Goal: Task Accomplishment & Management: Manage account settings

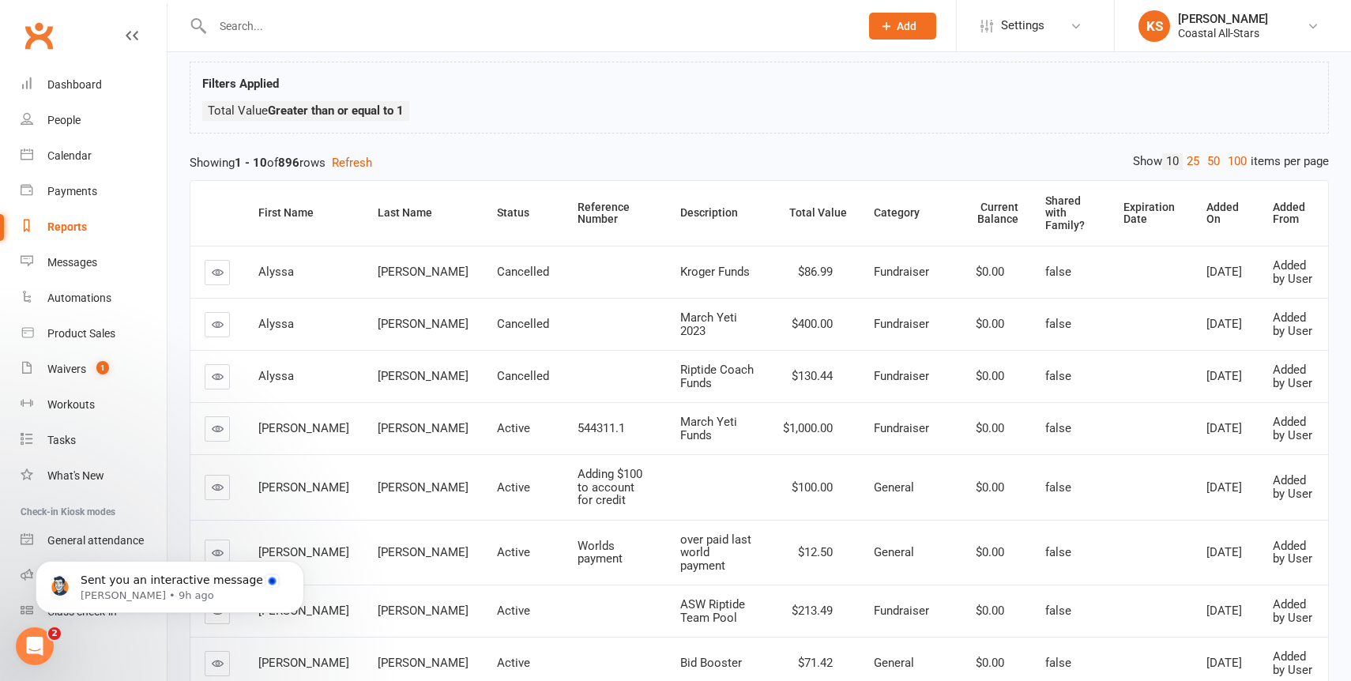
scroll to position [83, 0]
click at [32, 648] on icon "Open Intercom Messenger" at bounding box center [33, 644] width 26 height 26
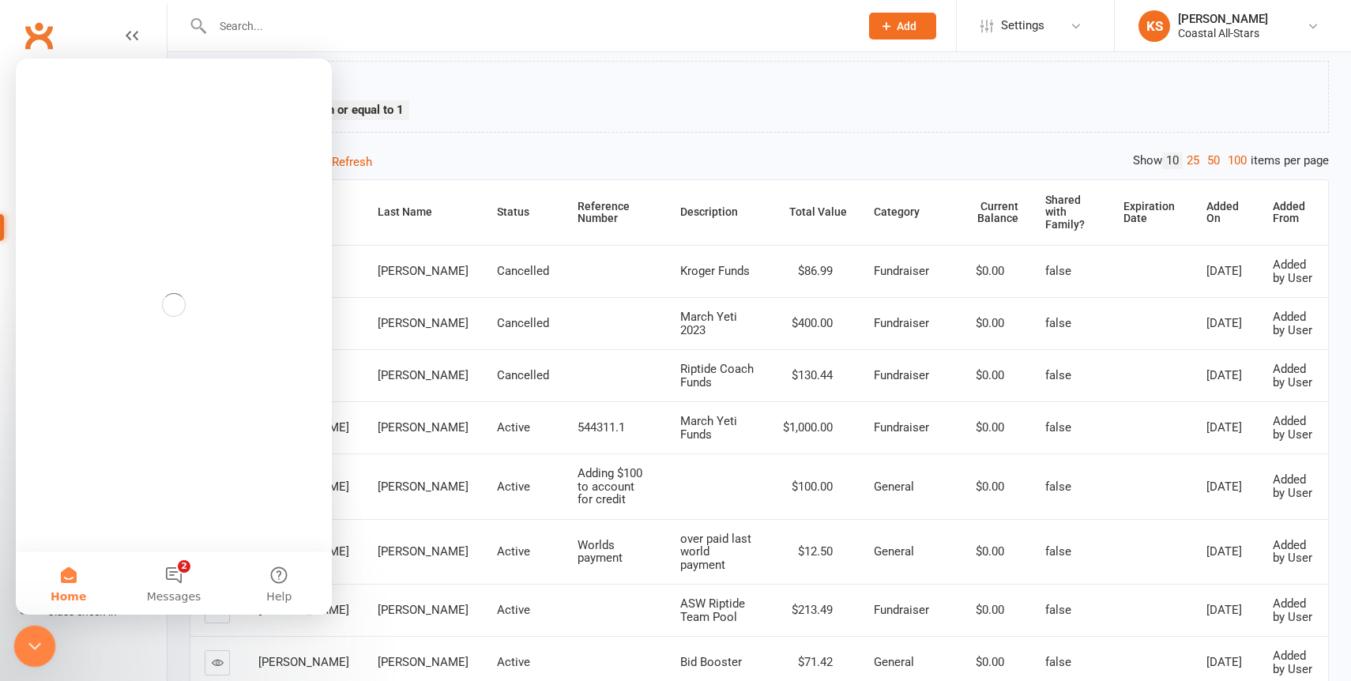
scroll to position [0, 0]
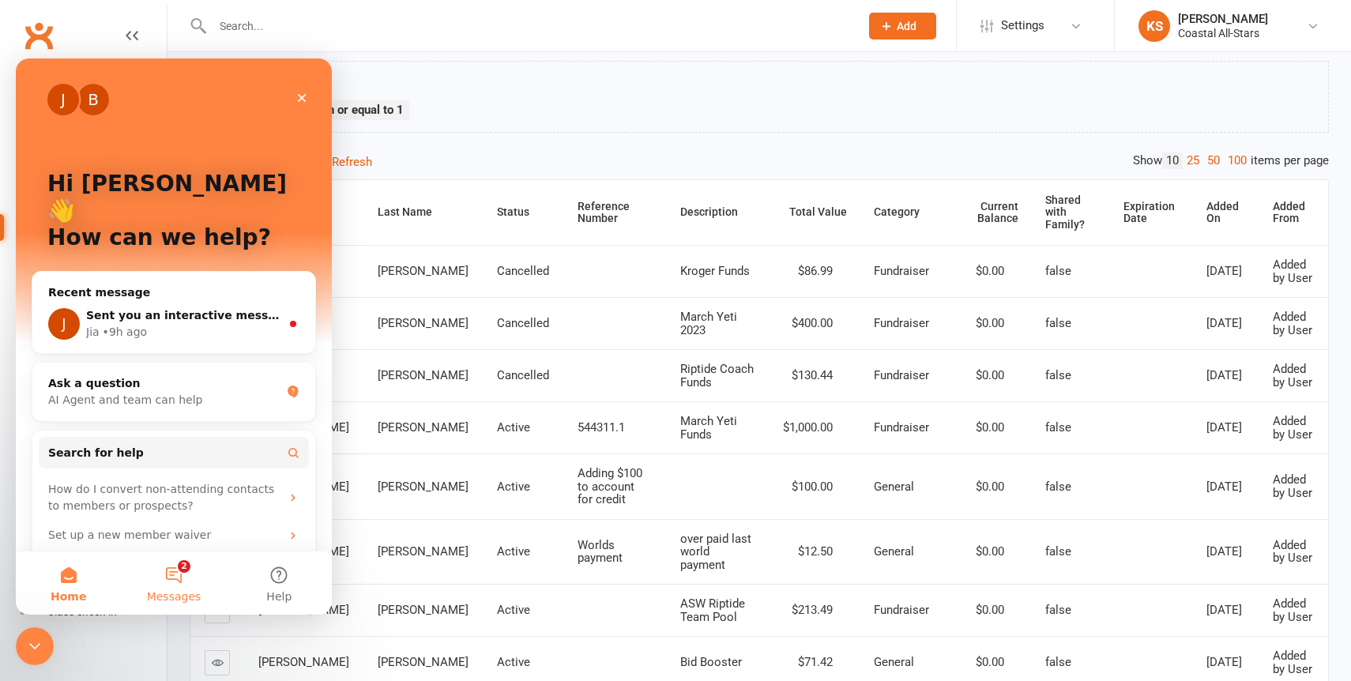
click at [169, 574] on button "2 Messages" at bounding box center [173, 582] width 105 height 63
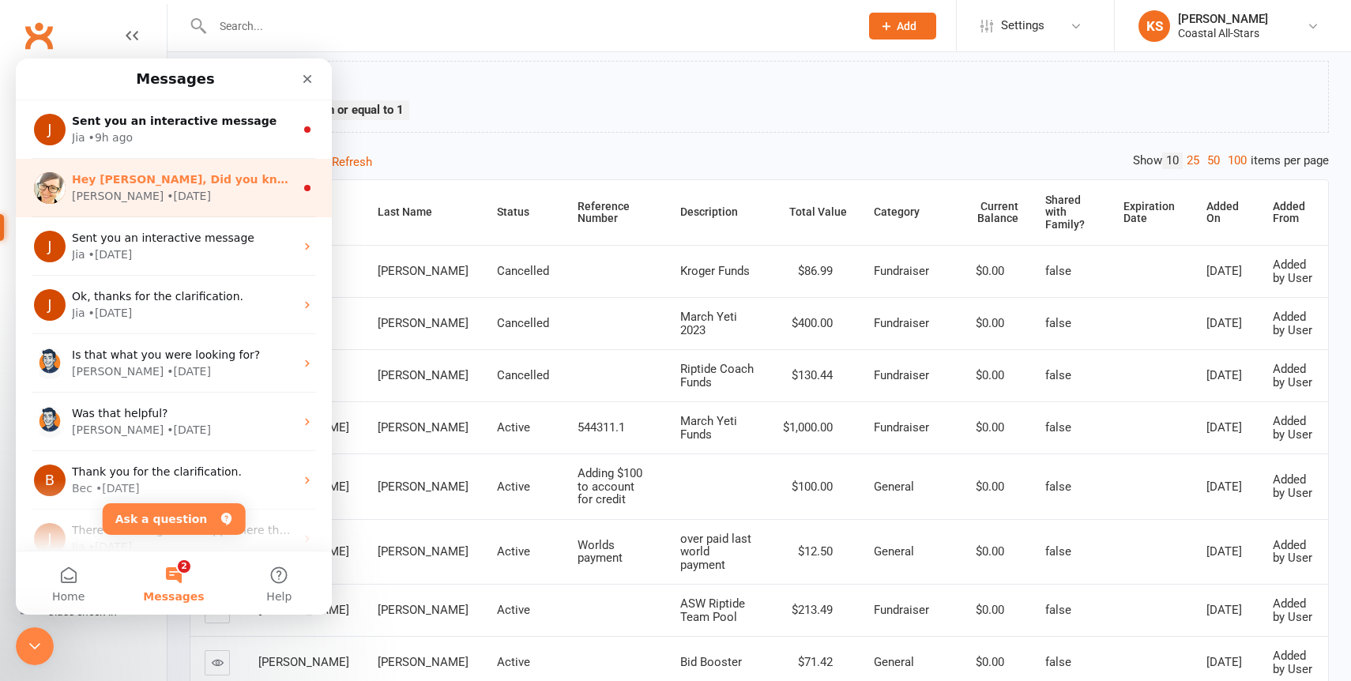
click at [199, 192] on div "[PERSON_NAME] • [DATE]" at bounding box center [183, 196] width 223 height 17
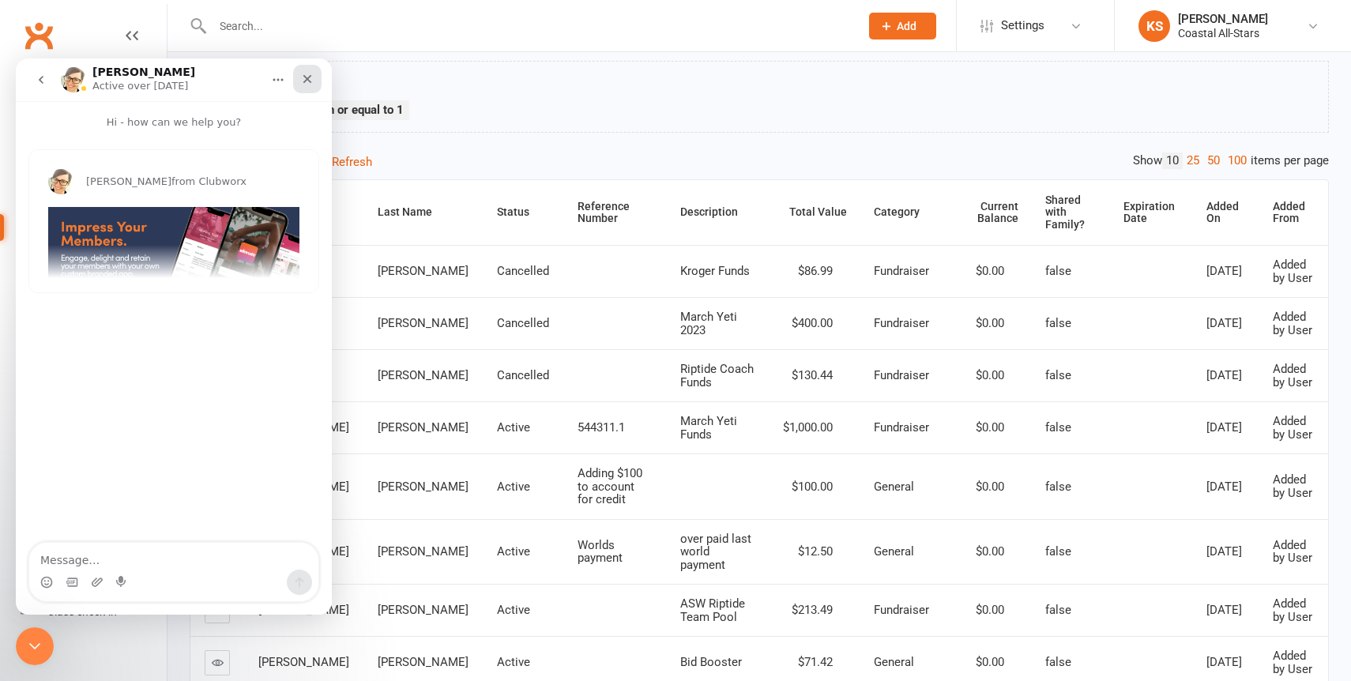
click at [306, 84] on icon "Close" at bounding box center [307, 79] width 13 height 13
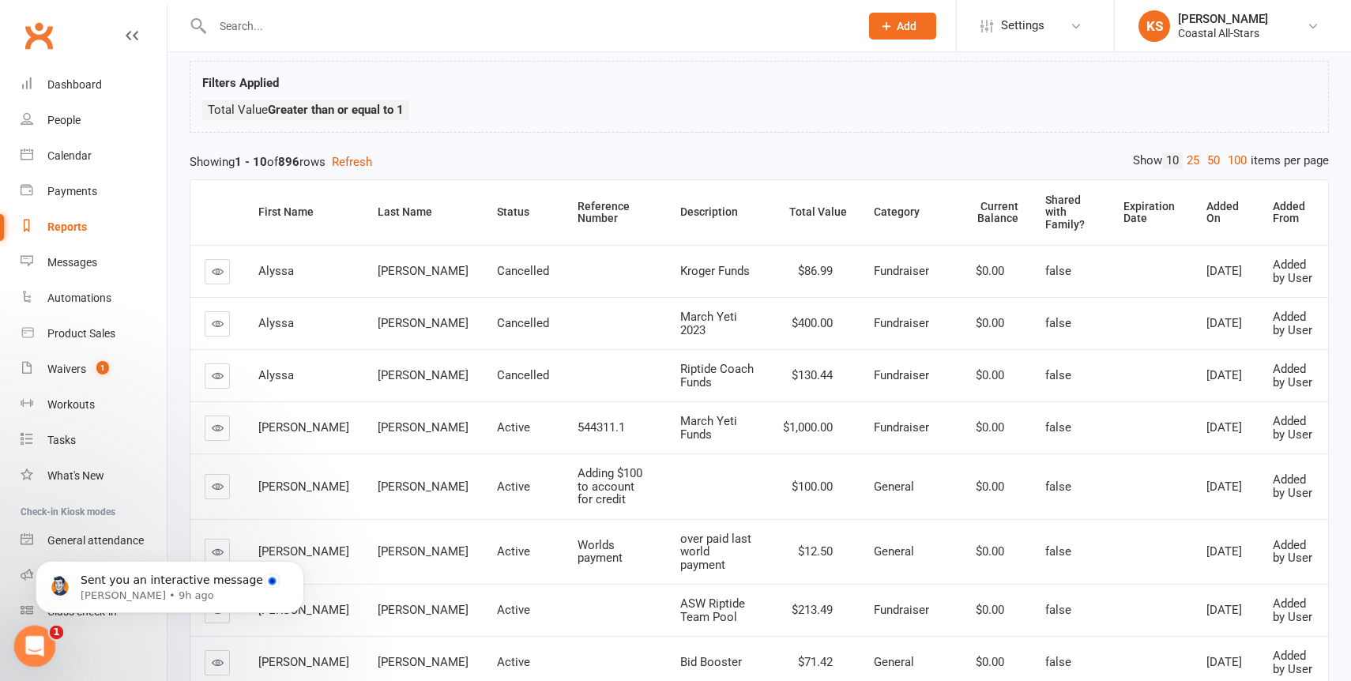
click at [42, 645] on icon "Open Intercom Messenger" at bounding box center [33, 644] width 26 height 26
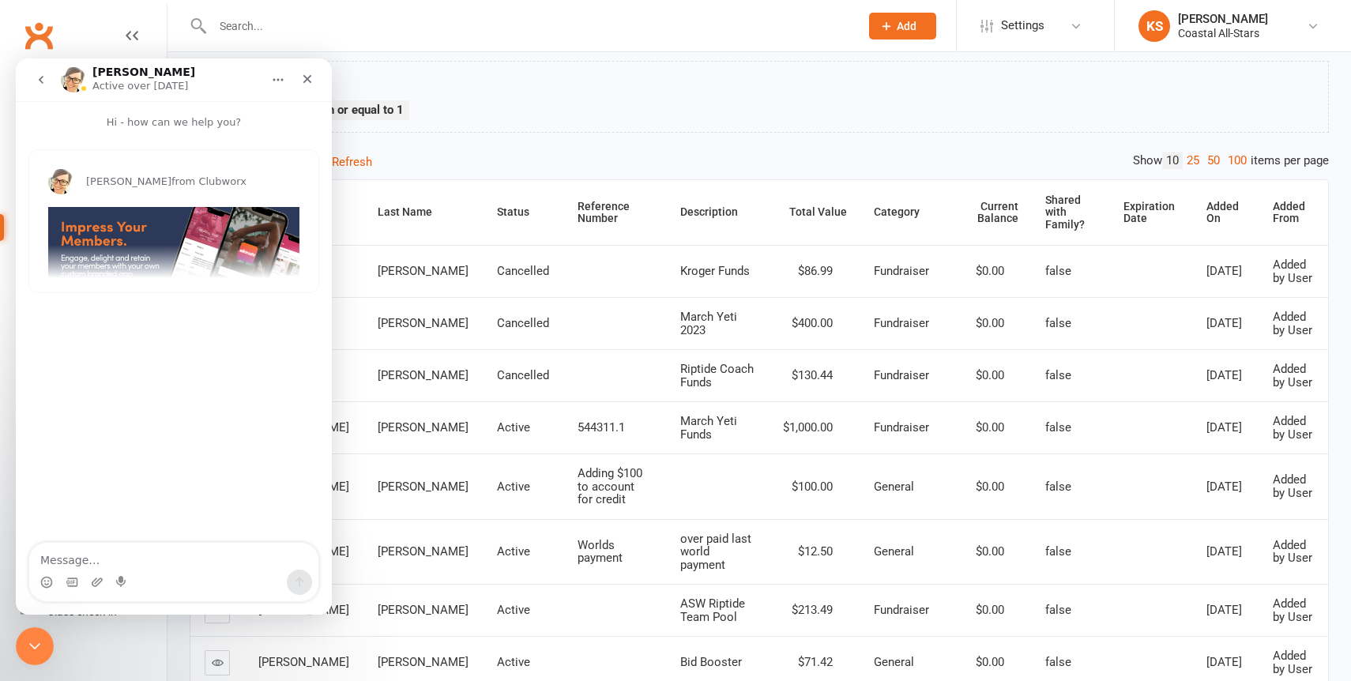
click at [38, 73] on icon "go back" at bounding box center [41, 79] width 13 height 13
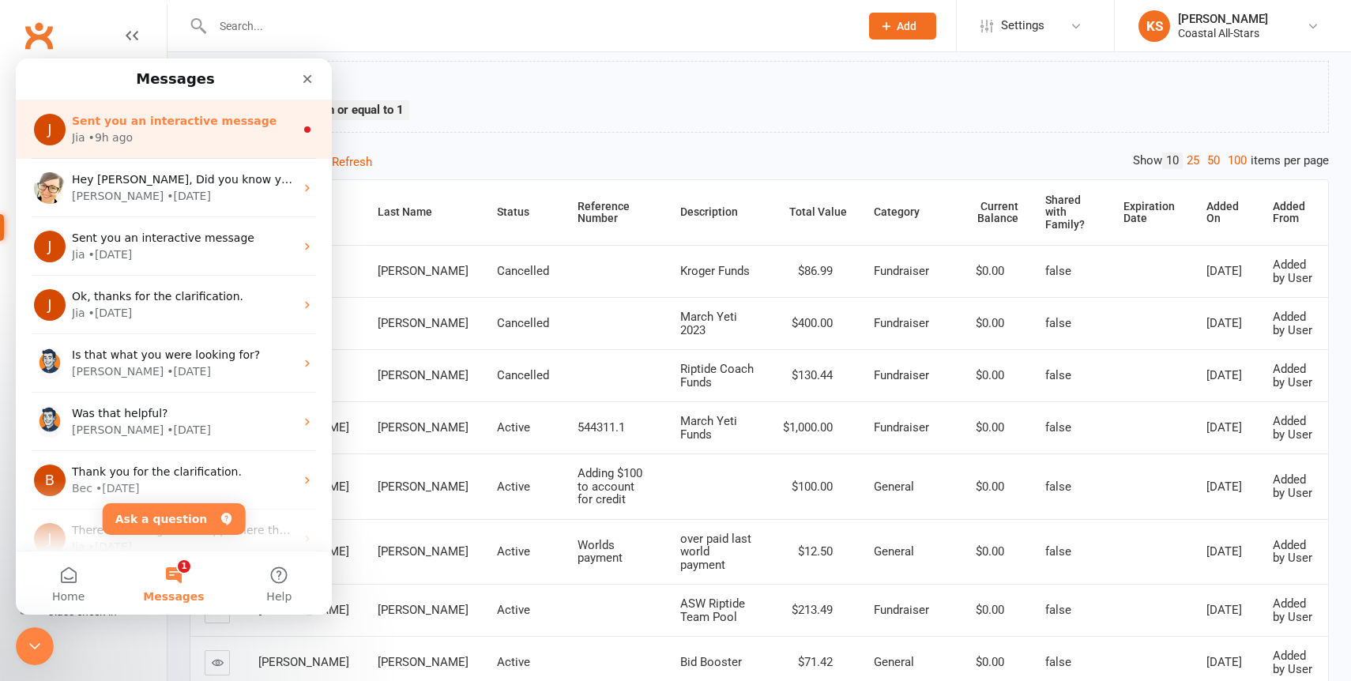
click at [145, 137] on div "Jia • 9h ago" at bounding box center [183, 138] width 223 height 17
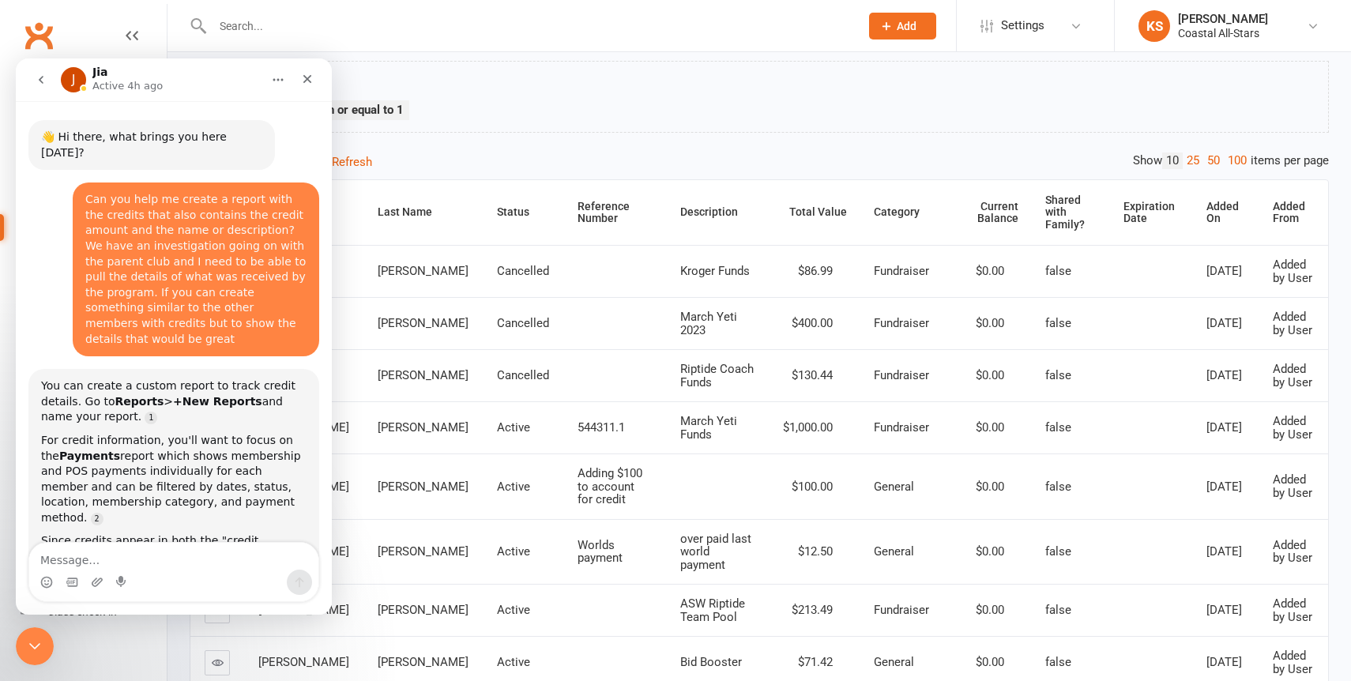
scroll to position [18, 0]
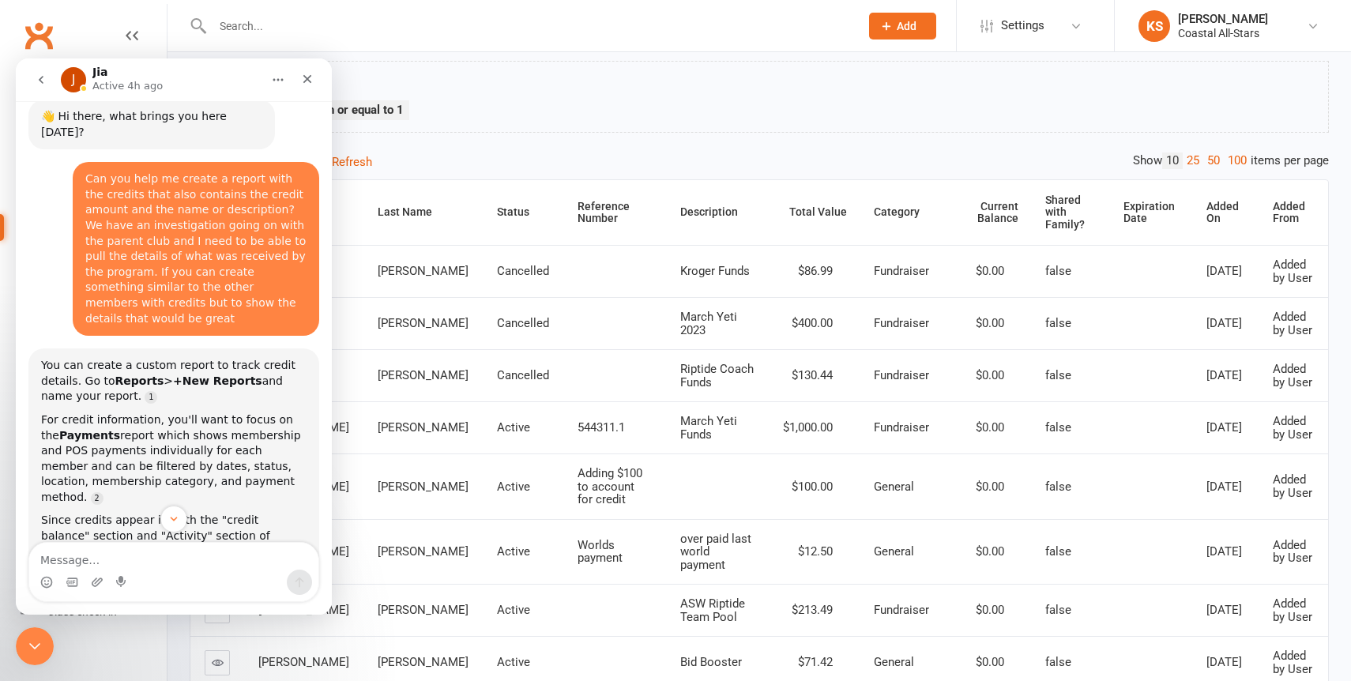
click at [597, 99] on div "Filters Applied Total Value Greater than or equal to 1" at bounding box center [759, 100] width 1114 height 55
click at [28, 657] on div "Close Intercom Messenger" at bounding box center [32, 644] width 38 height 38
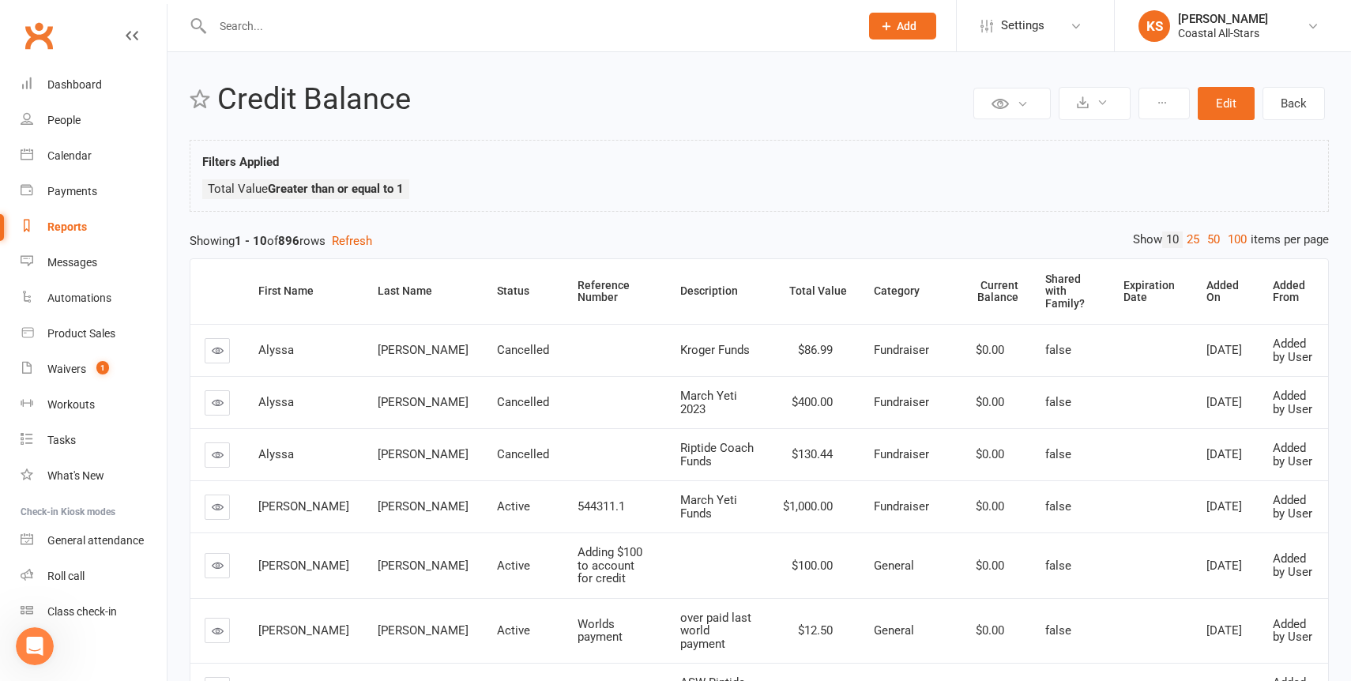
scroll to position [0, 0]
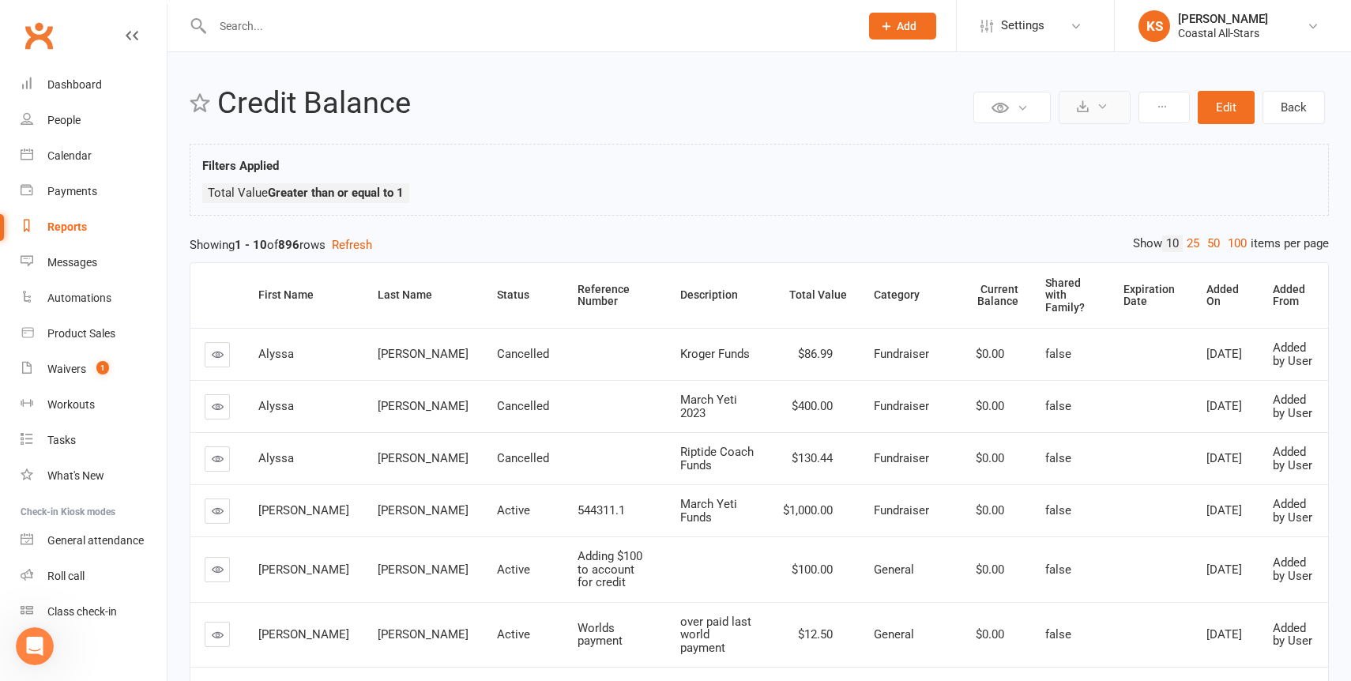
click at [1099, 111] on icon at bounding box center [1103, 106] width 12 height 12
click at [1057, 146] on link "Export to CSV" at bounding box center [1047, 146] width 166 height 32
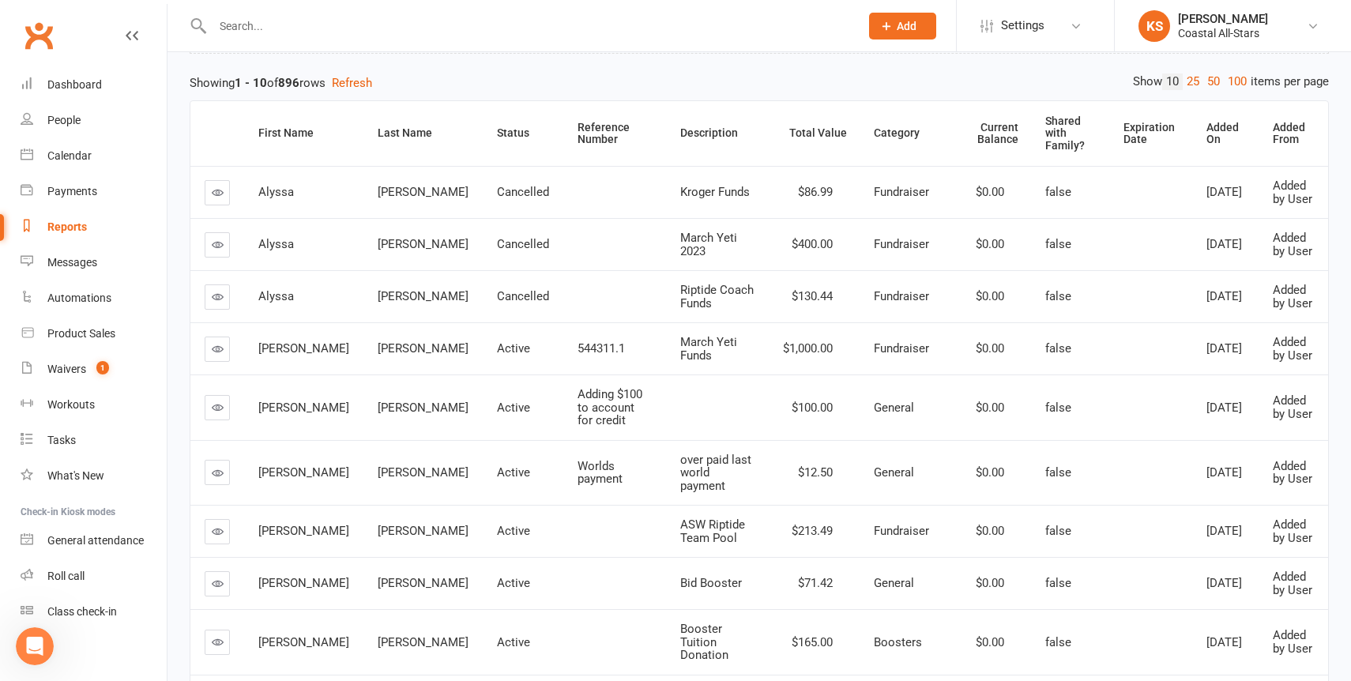
scroll to position [282, 0]
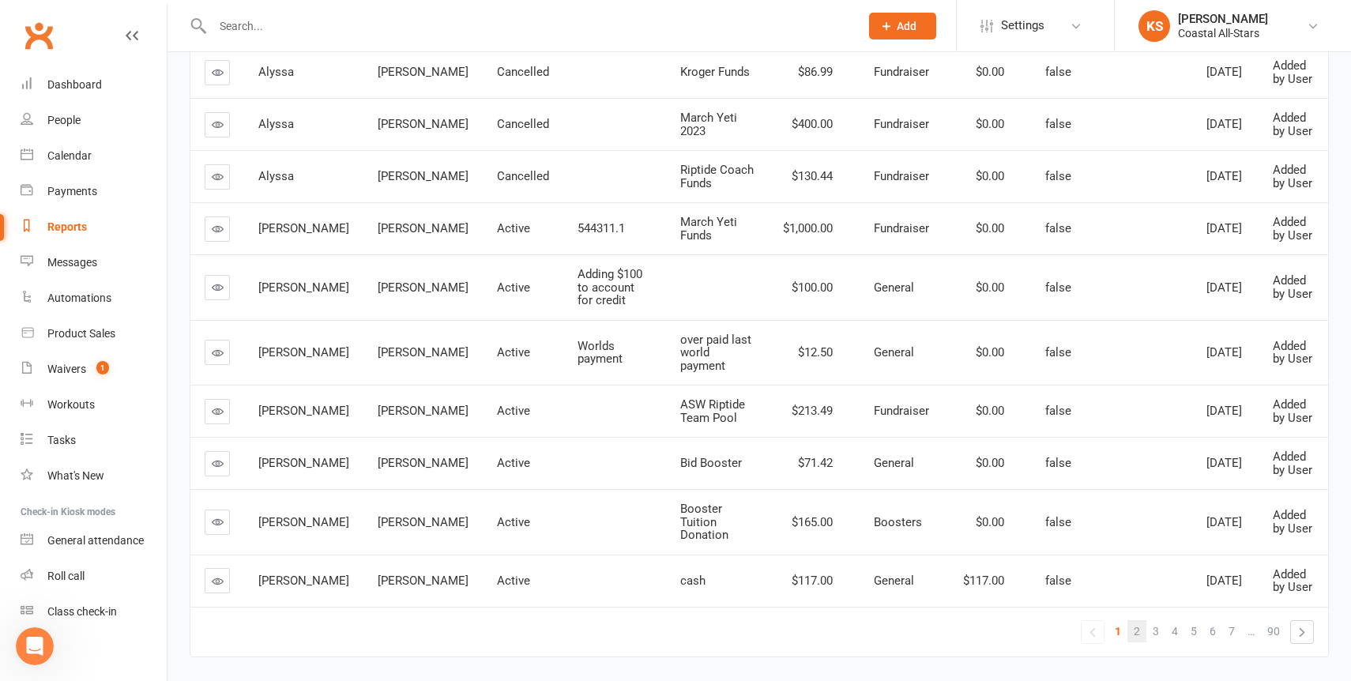
click at [1136, 620] on span "2" at bounding box center [1137, 631] width 6 height 22
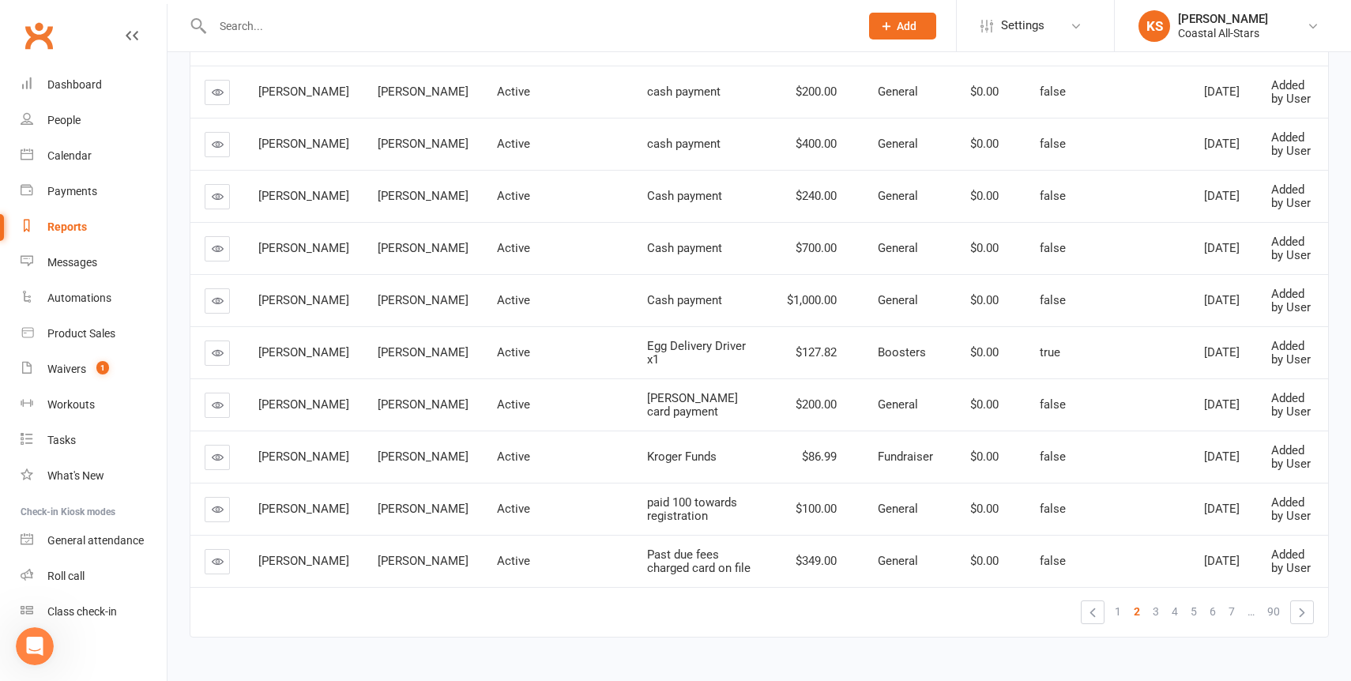
scroll to position [267, 0]
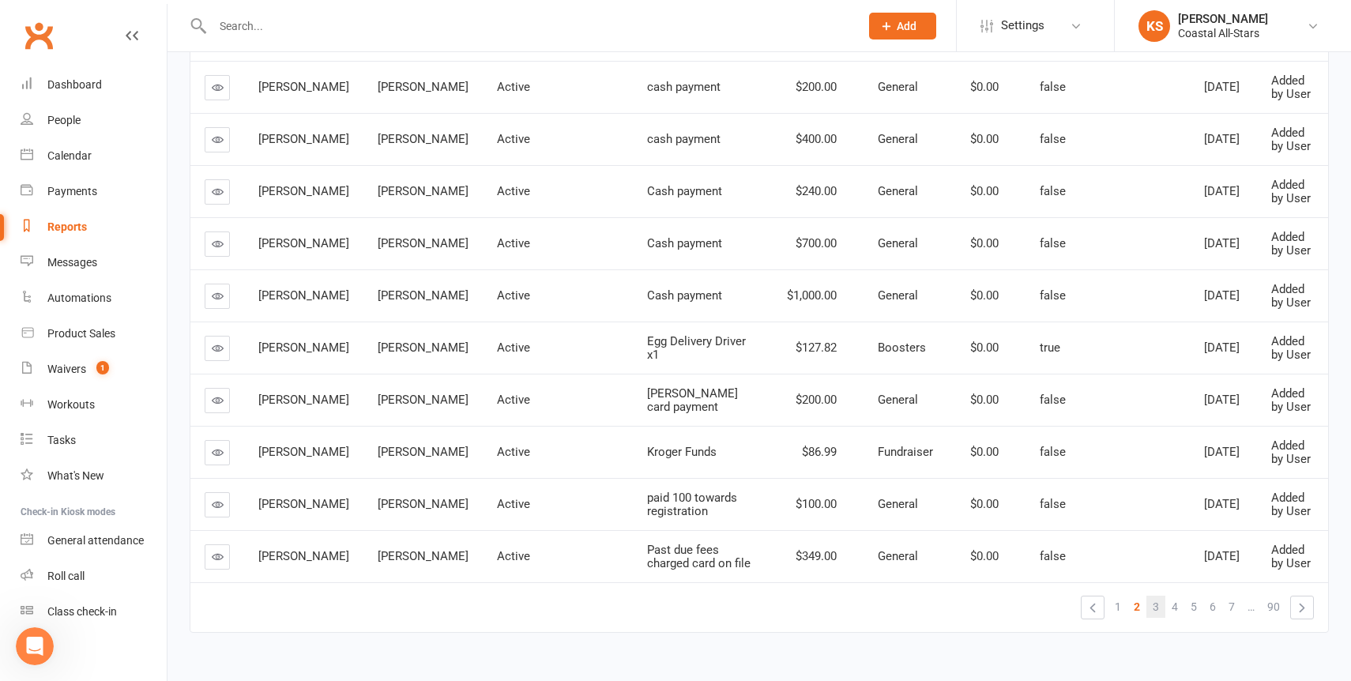
click at [1157, 597] on span "3" at bounding box center [1156, 607] width 6 height 22
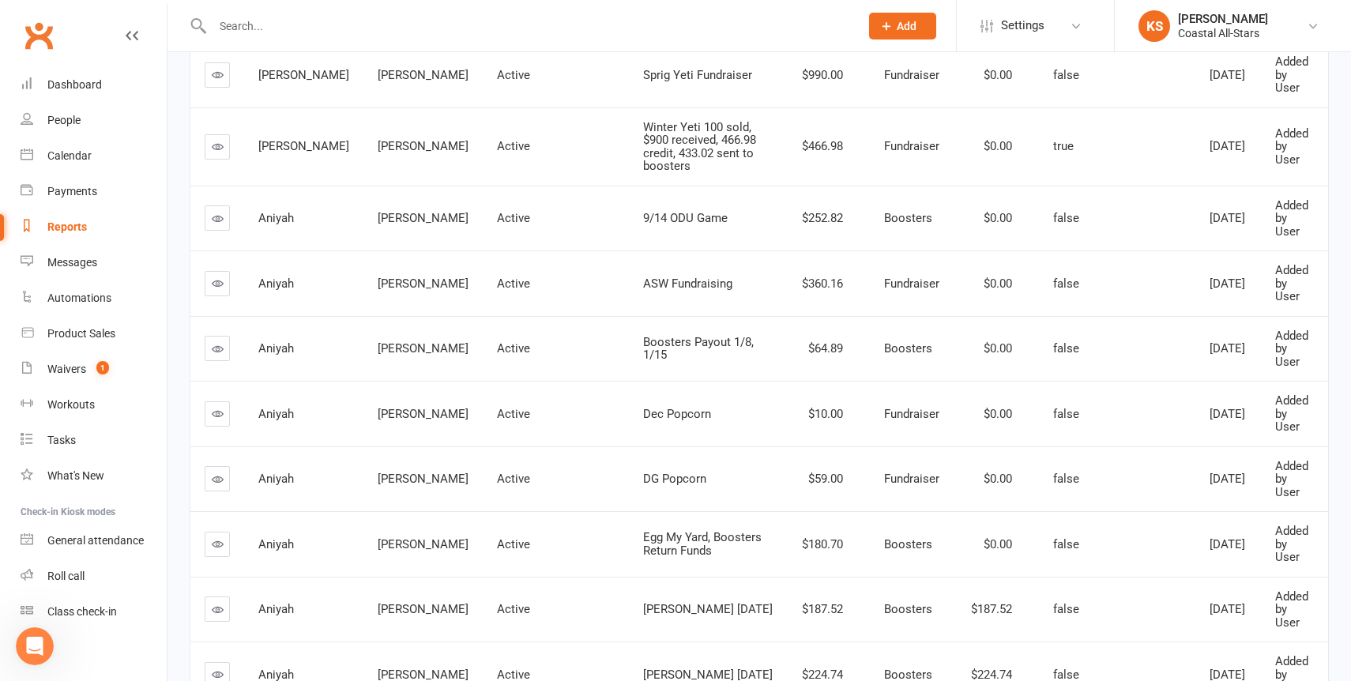
scroll to position [295, 0]
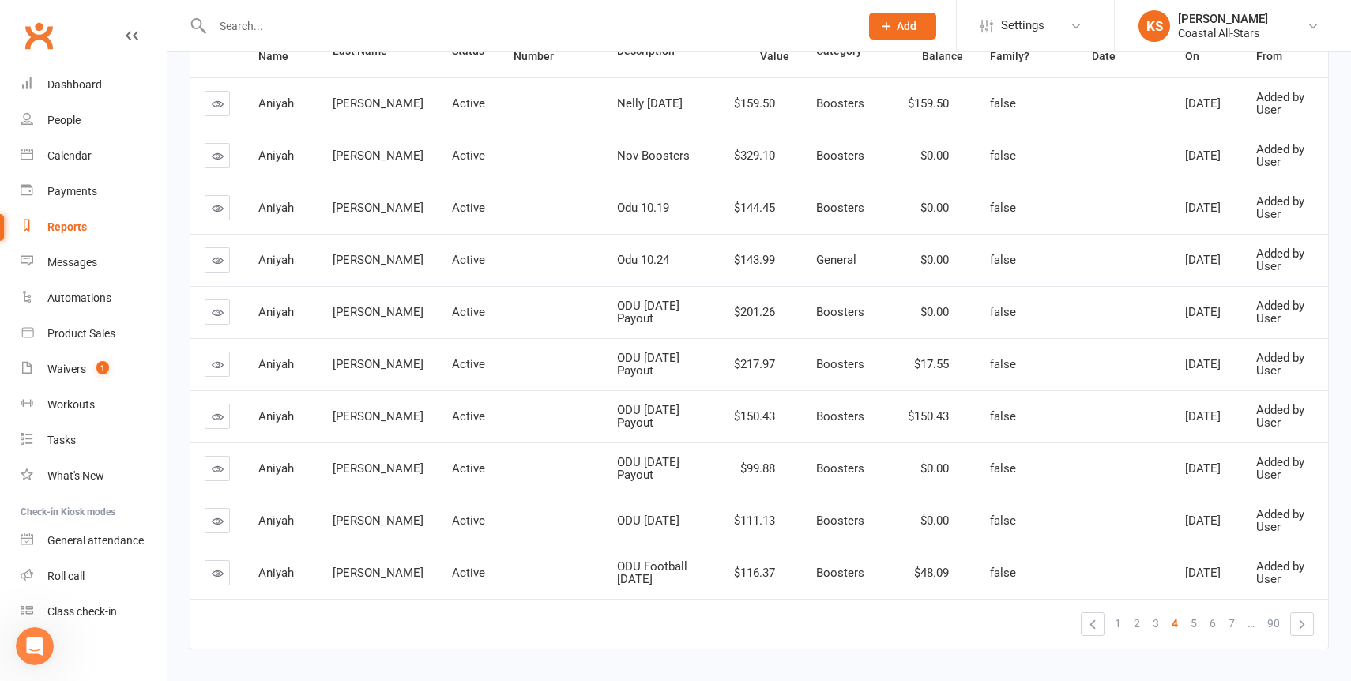
scroll to position [254, 0]
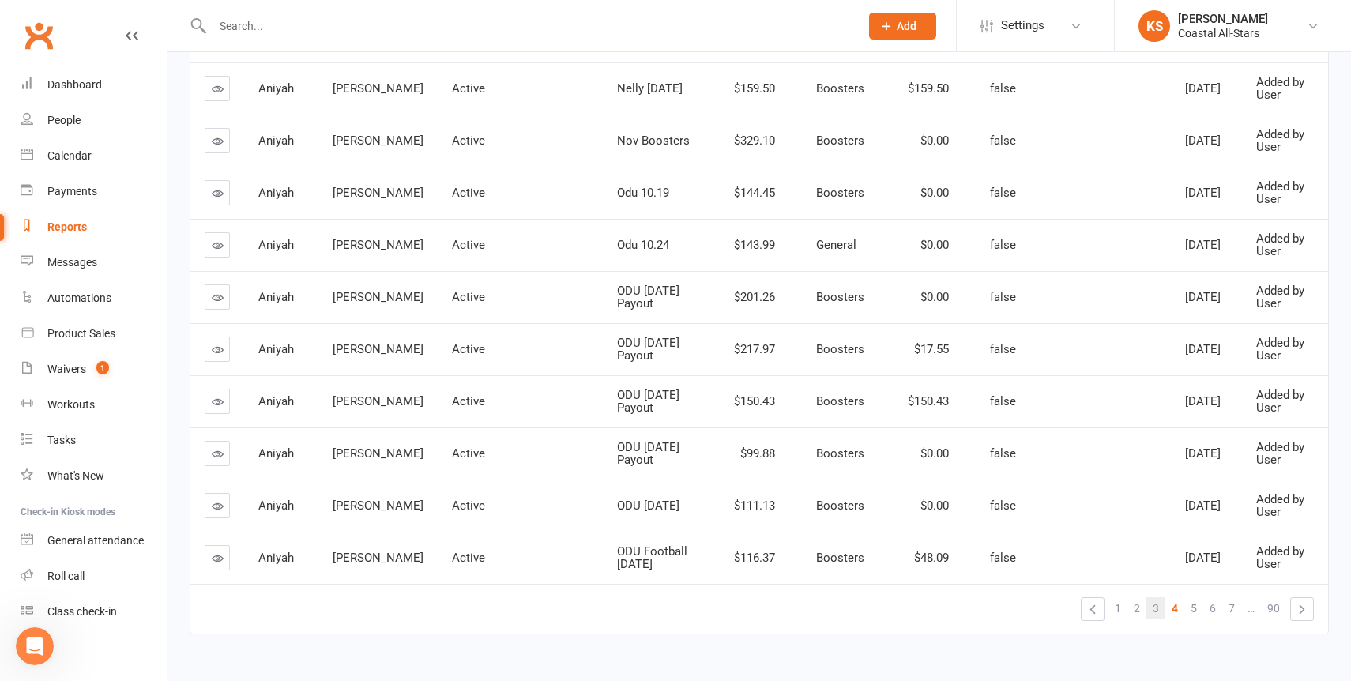
click at [1156, 615] on span "3" at bounding box center [1156, 608] width 6 height 22
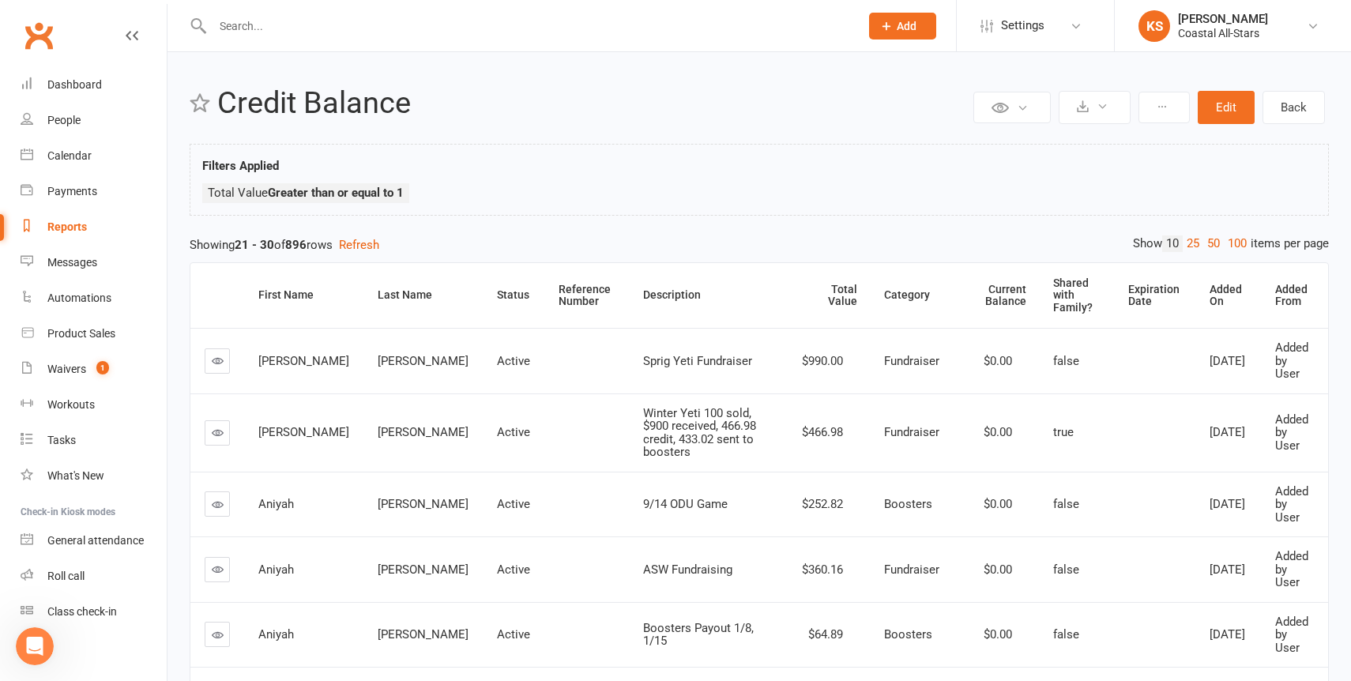
scroll to position [759, 0]
click at [77, 330] on div "Product Sales" at bounding box center [81, 333] width 68 height 13
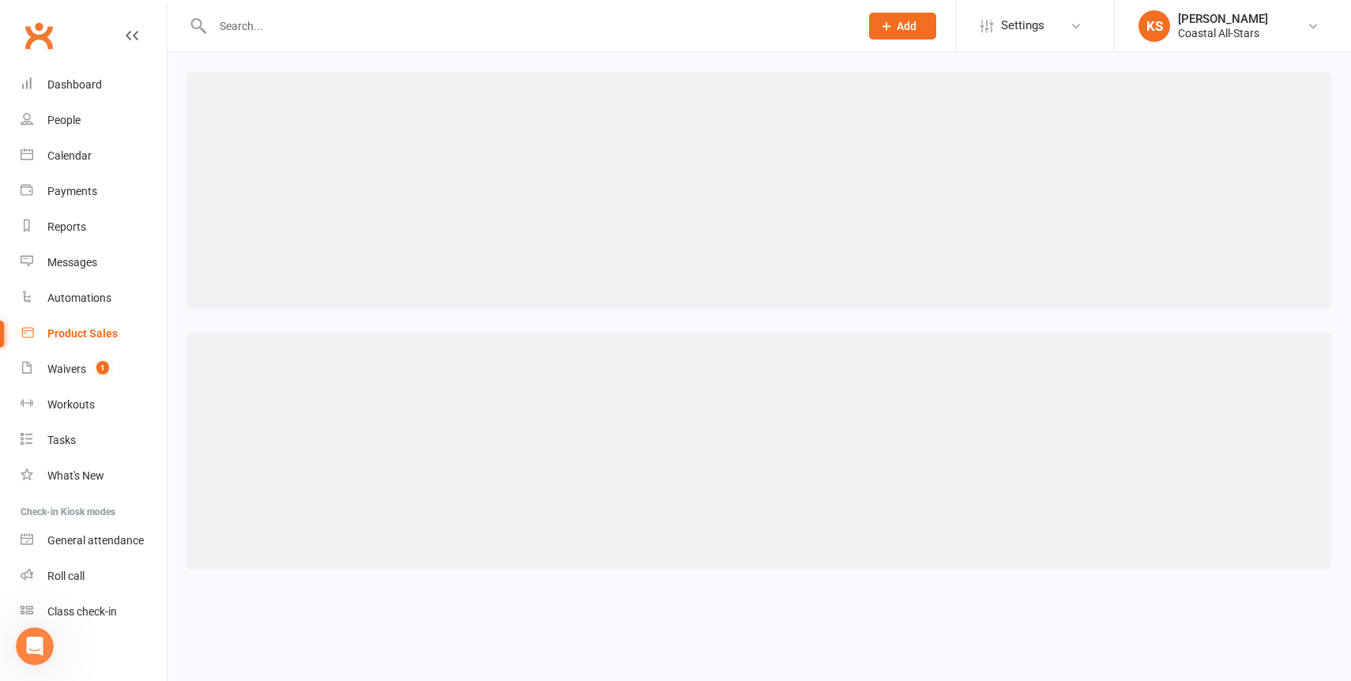
select select "100"
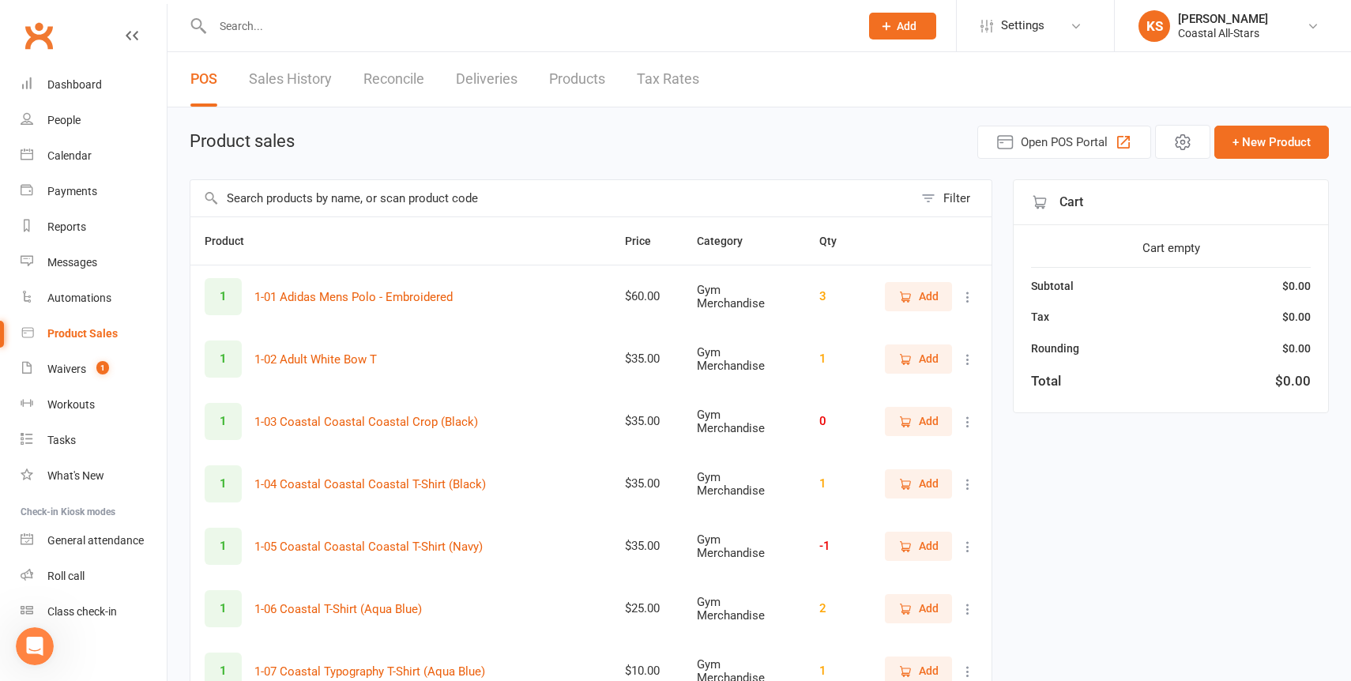
click at [257, 205] on input "text" at bounding box center [551, 198] width 723 height 36
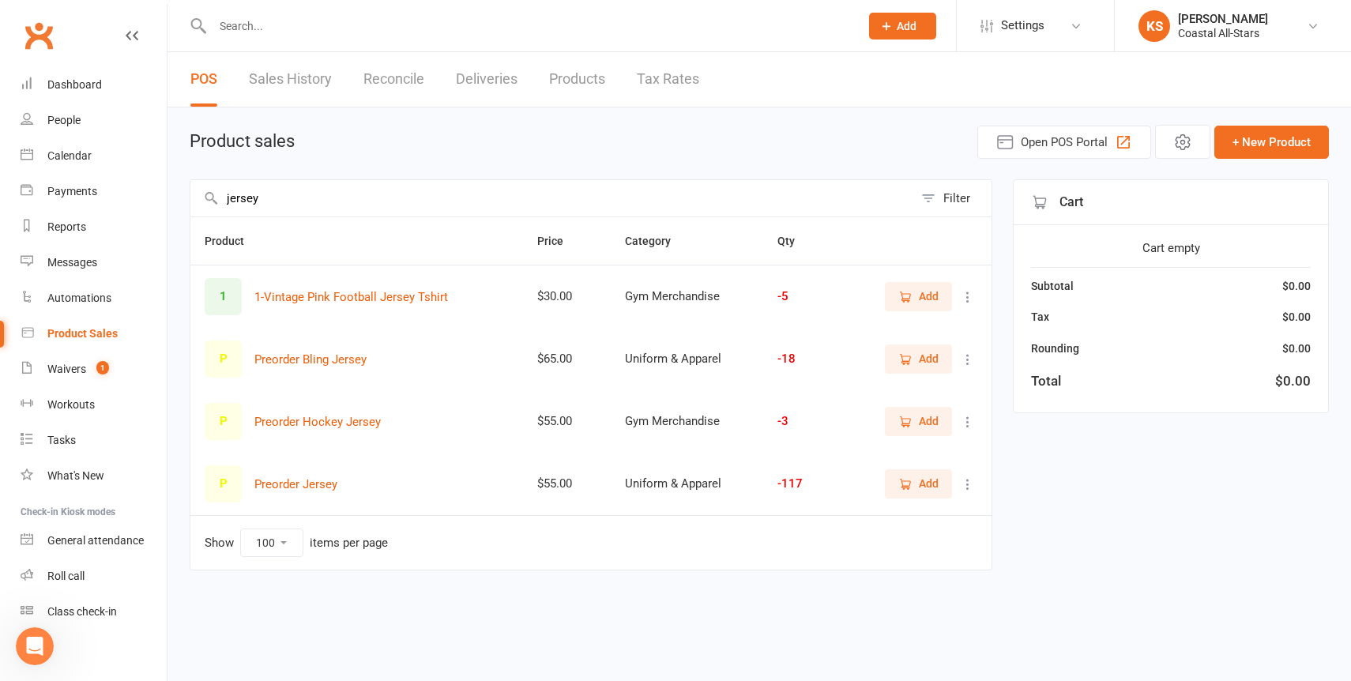
type input "jersey"
click at [913, 352] on span "Add" at bounding box center [918, 358] width 40 height 17
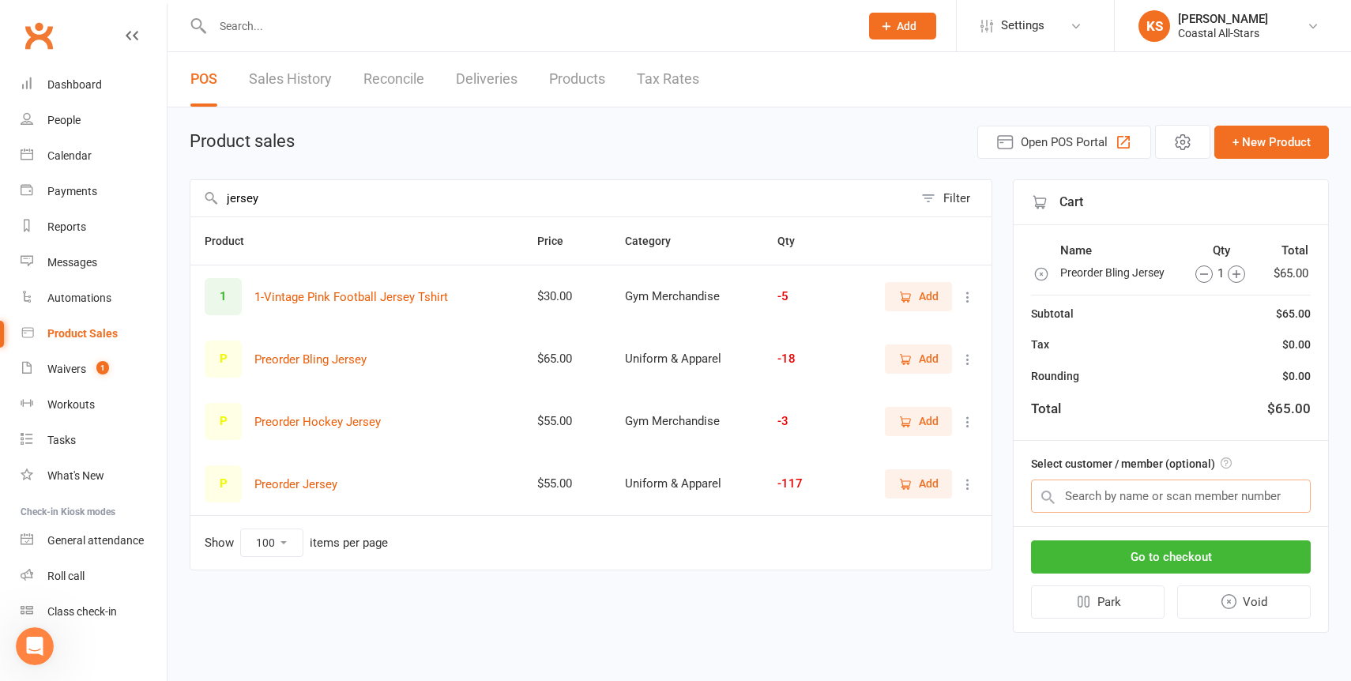
click at [1099, 493] on input "text" at bounding box center [1171, 496] width 280 height 33
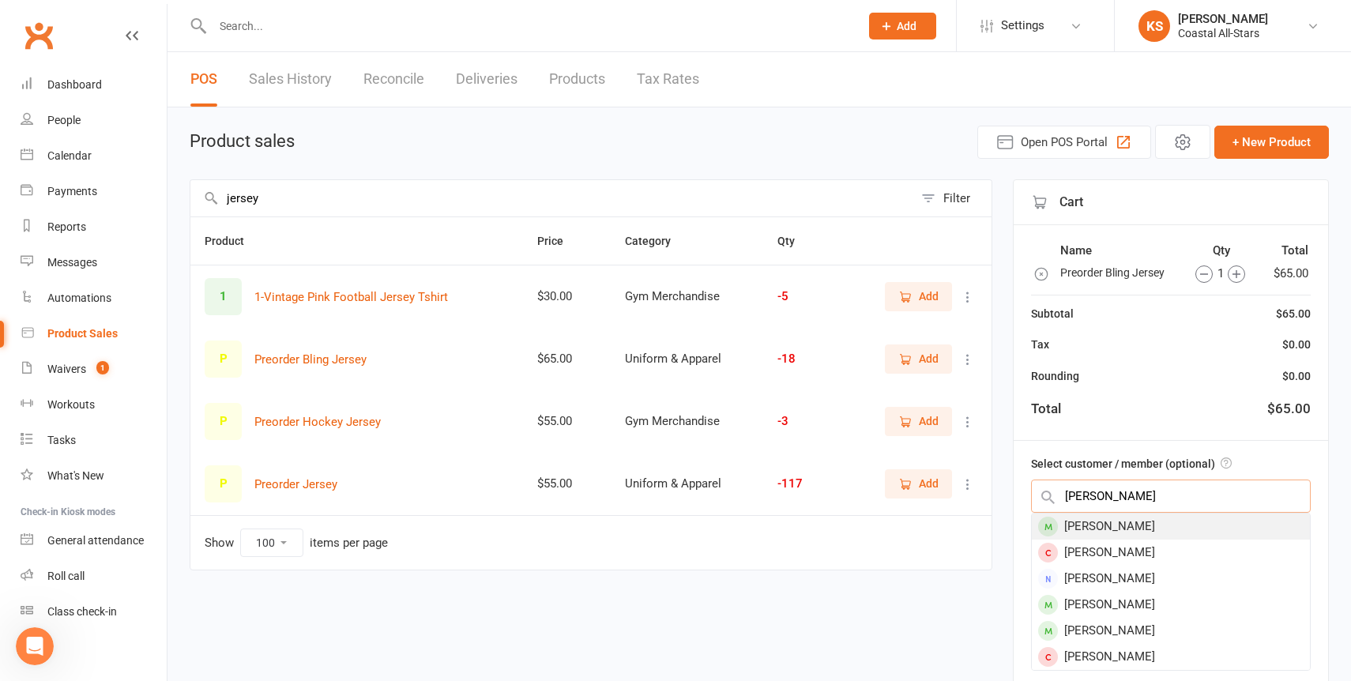
type input "[PERSON_NAME]"
click at [1102, 518] on div "[PERSON_NAME]" at bounding box center [1171, 527] width 278 height 26
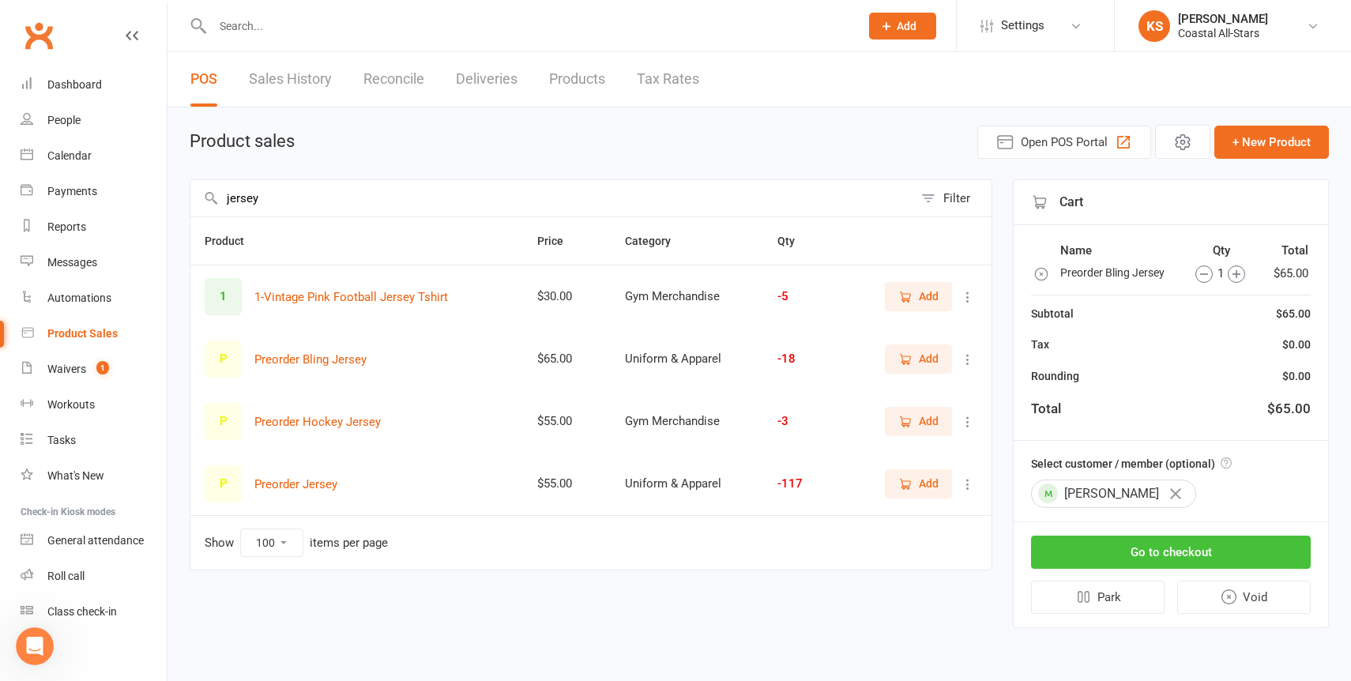
click at [1108, 551] on button "Go to checkout" at bounding box center [1171, 552] width 280 height 33
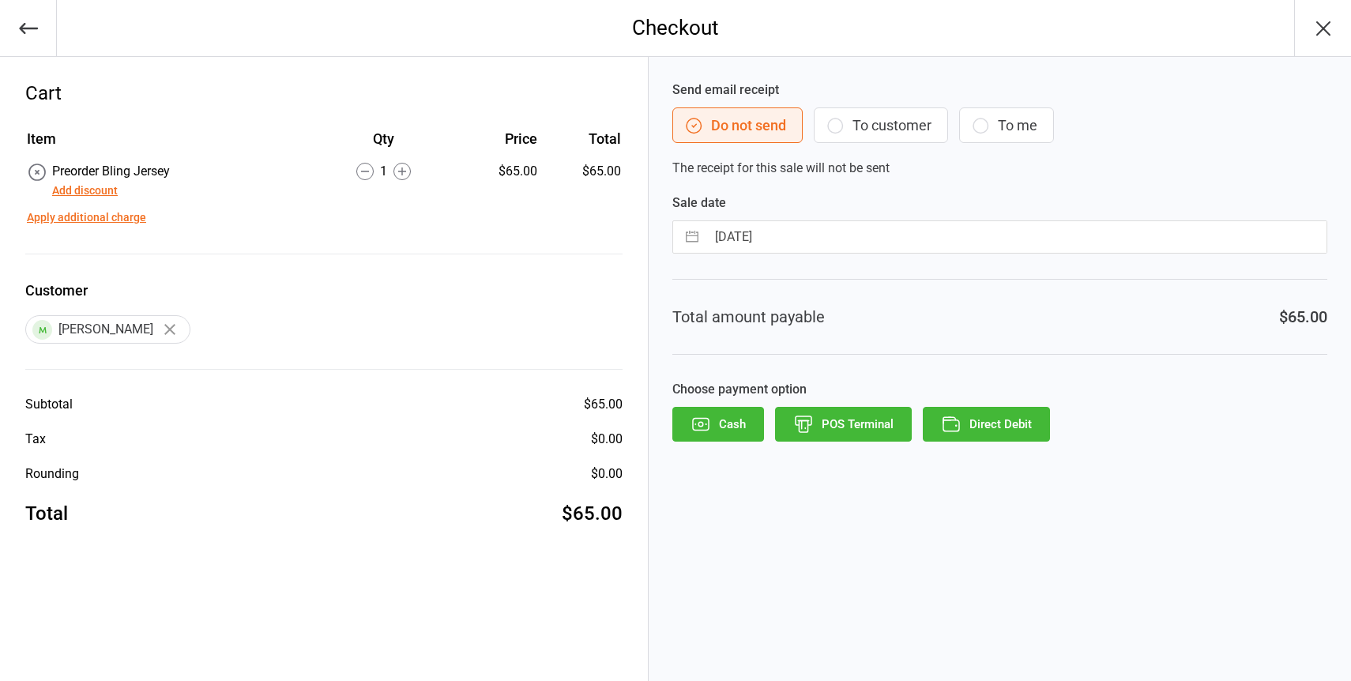
click at [873, 122] on button "To customer" at bounding box center [881, 125] width 134 height 36
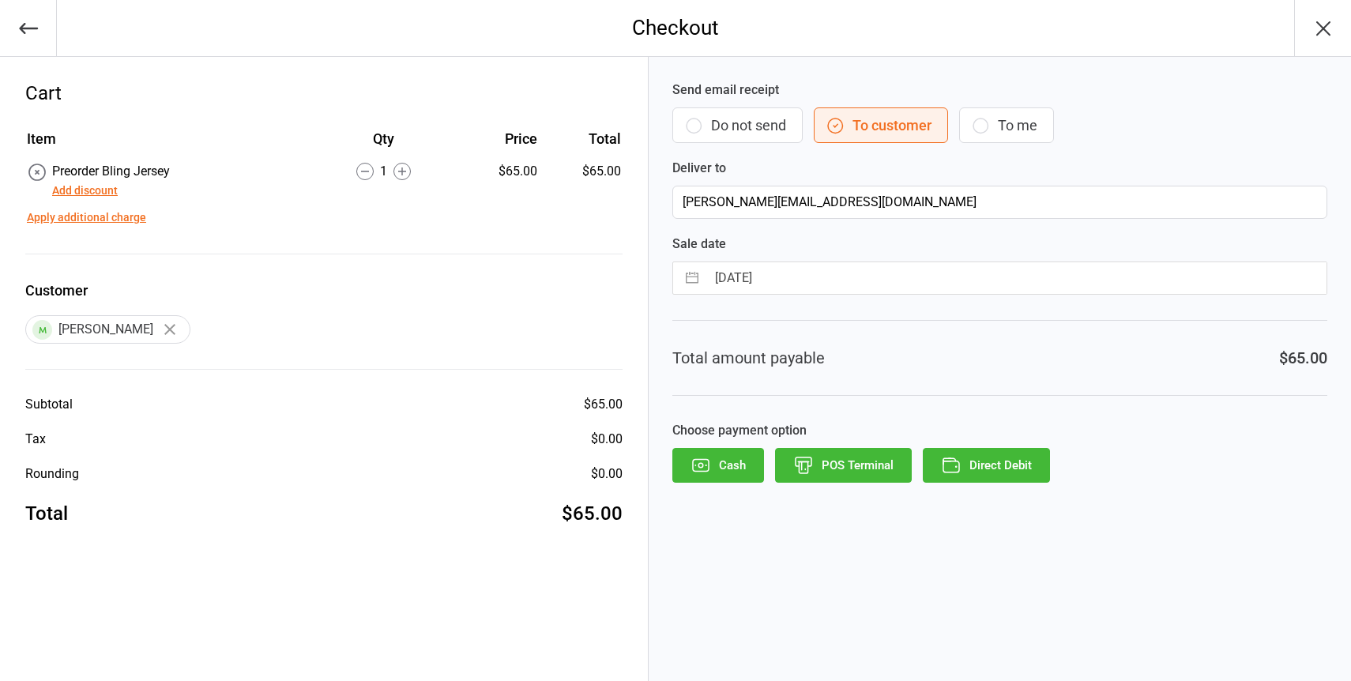
click at [962, 464] on button "Direct Debit" at bounding box center [986, 465] width 127 height 35
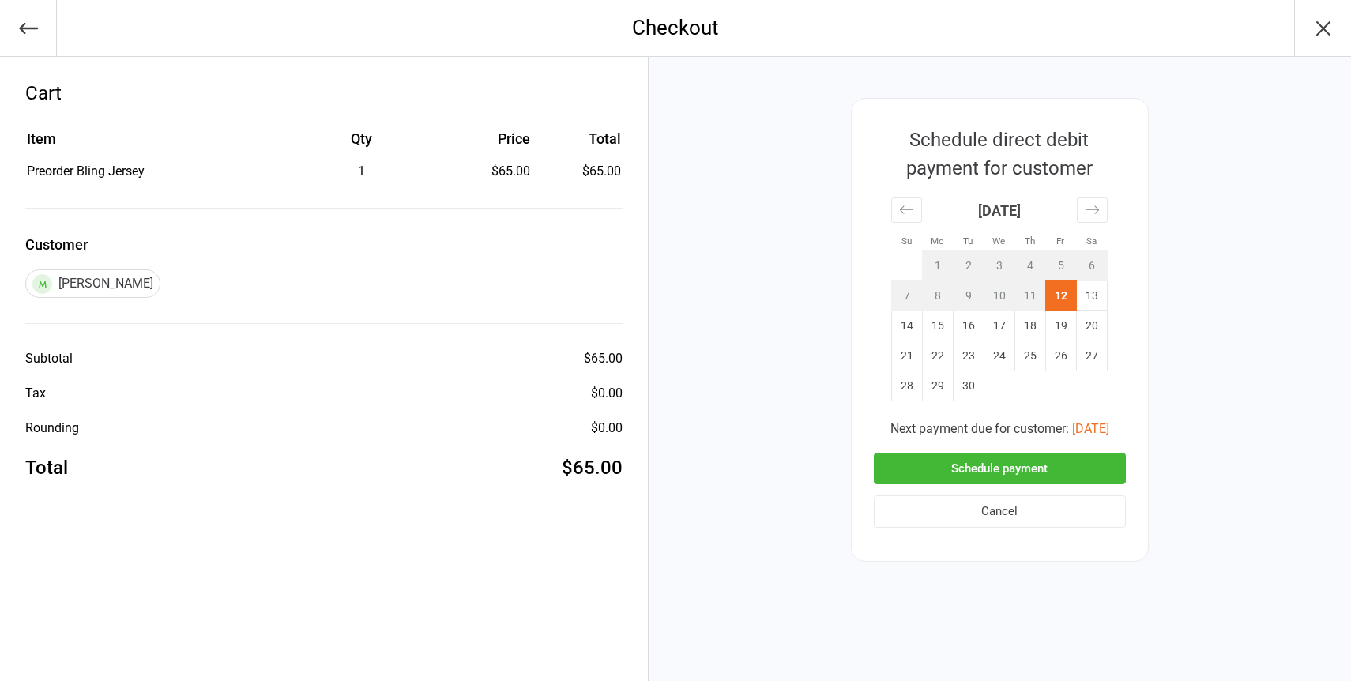
click at [962, 463] on button "Schedule payment" at bounding box center [1000, 469] width 252 height 32
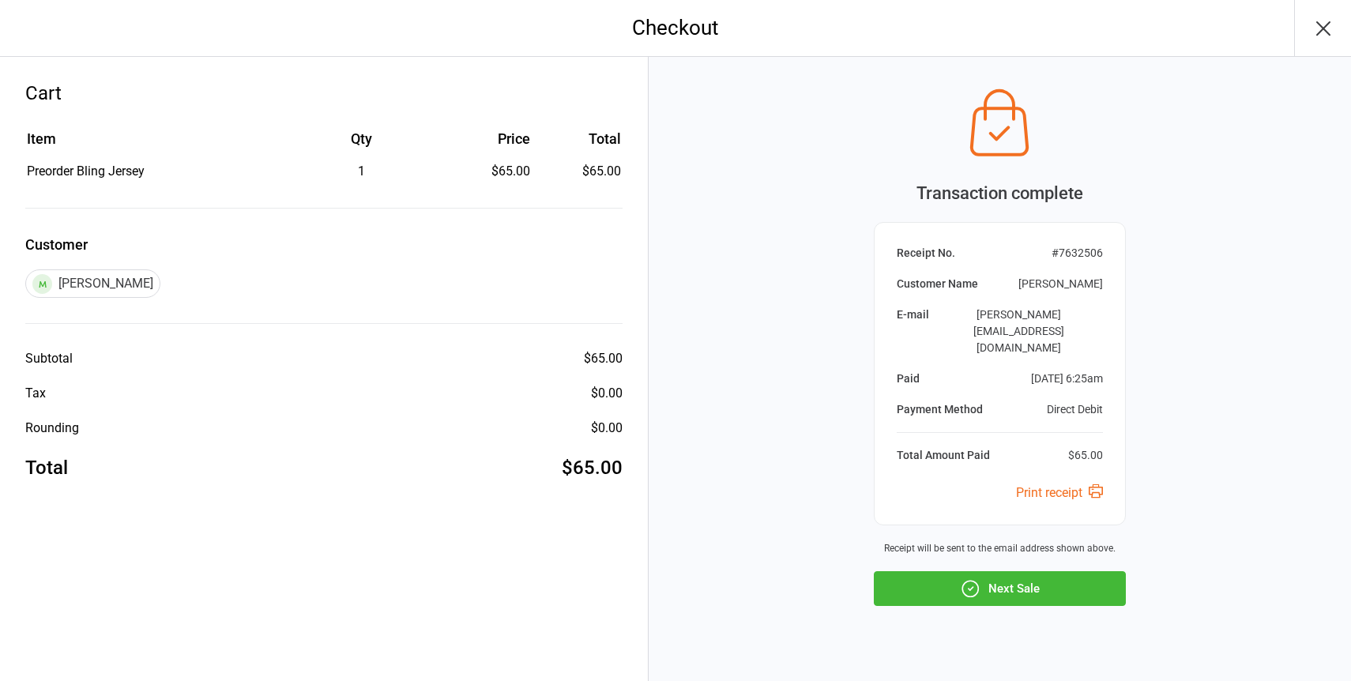
click at [1316, 35] on icon "button" at bounding box center [1323, 28] width 25 height 25
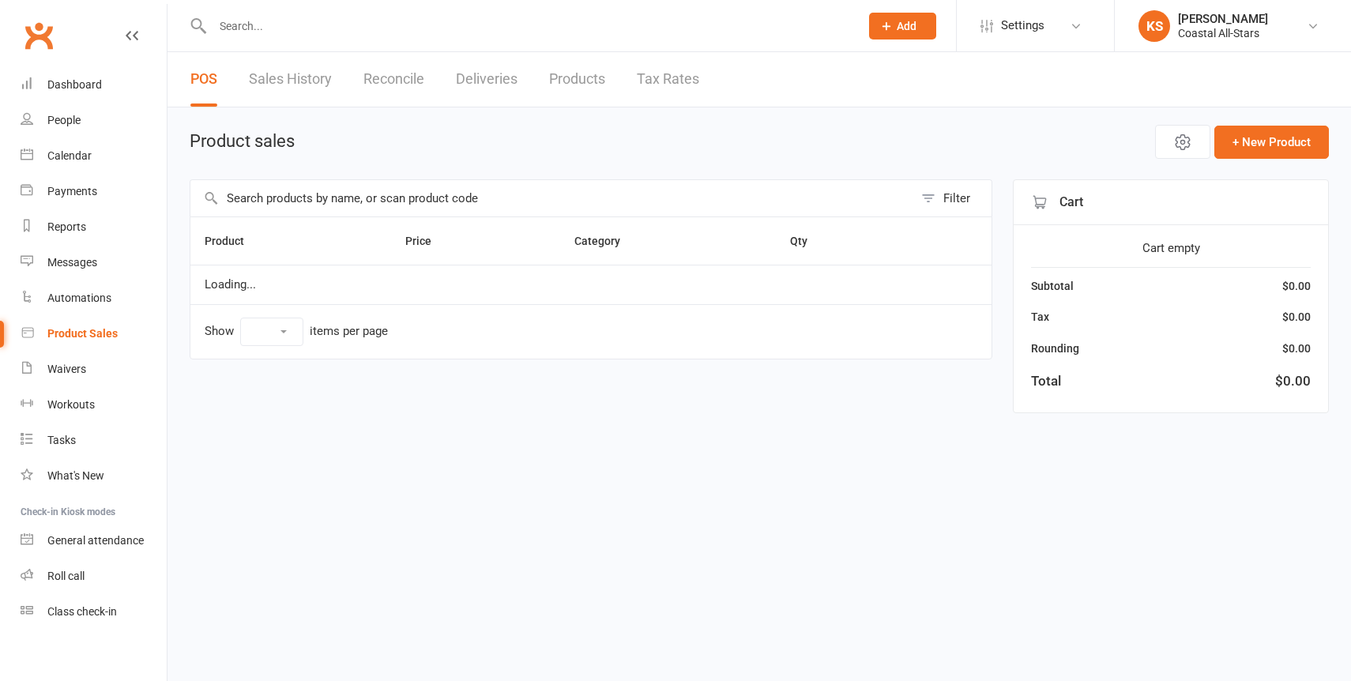
select select "100"
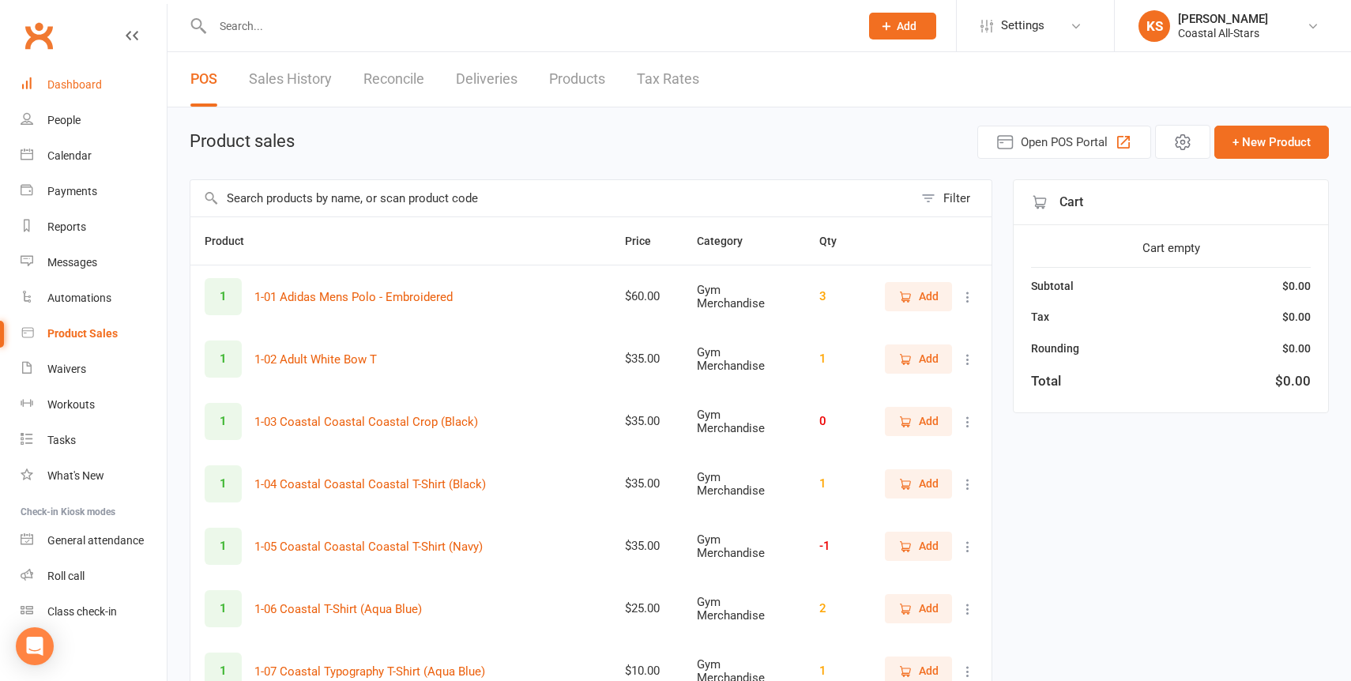
click at [99, 77] on link "Dashboard" at bounding box center [94, 85] width 146 height 36
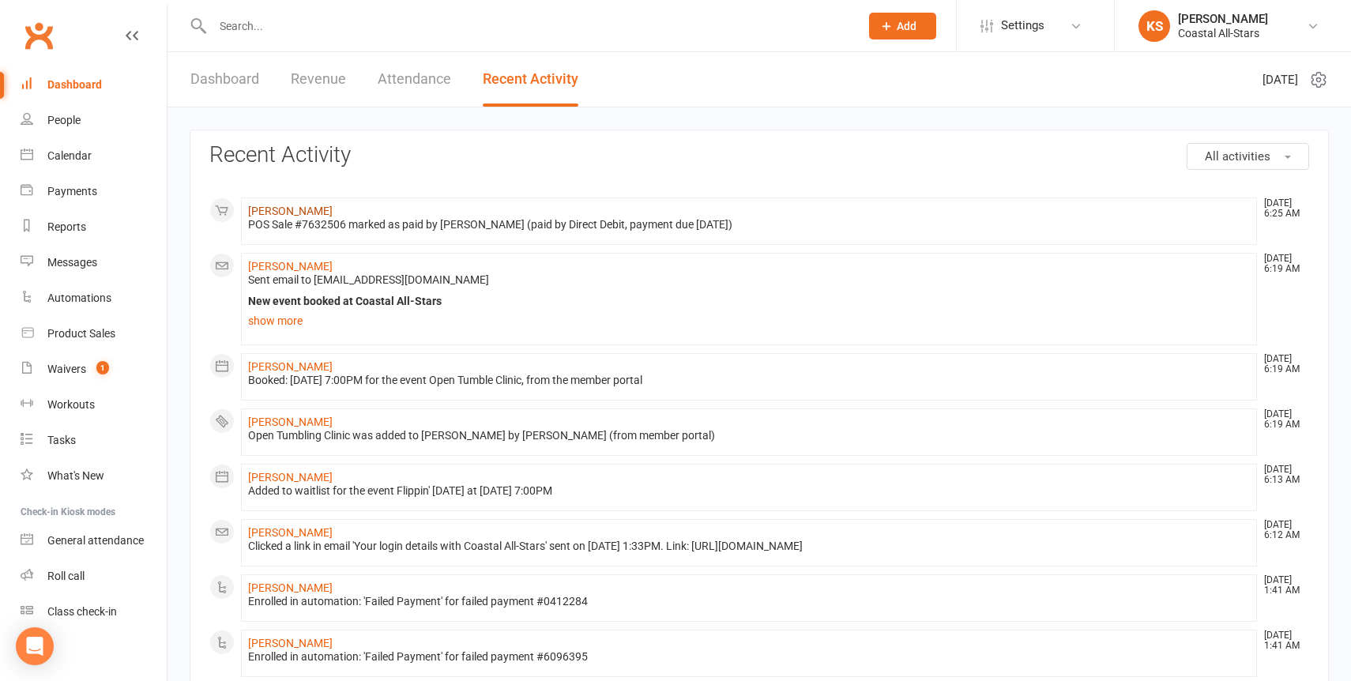
click at [295, 209] on link "[PERSON_NAME]" at bounding box center [290, 211] width 85 height 13
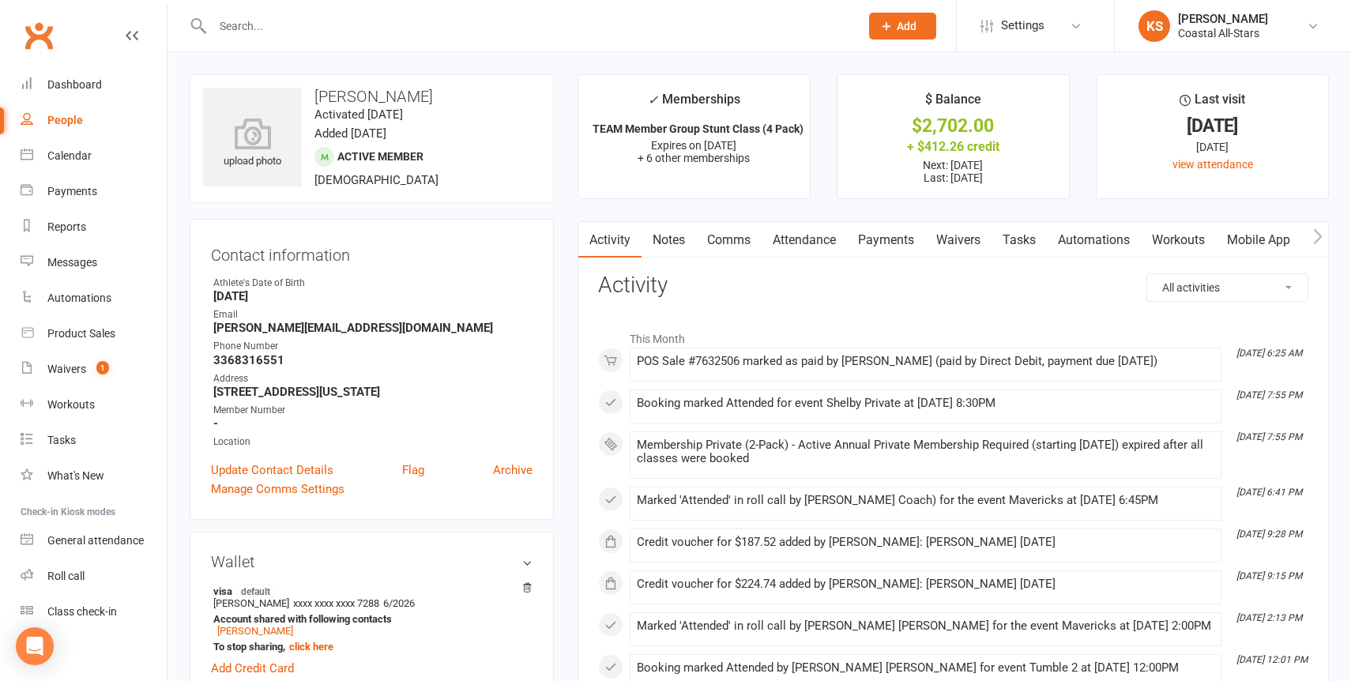
click at [895, 235] on link "Payments" at bounding box center [886, 240] width 78 height 36
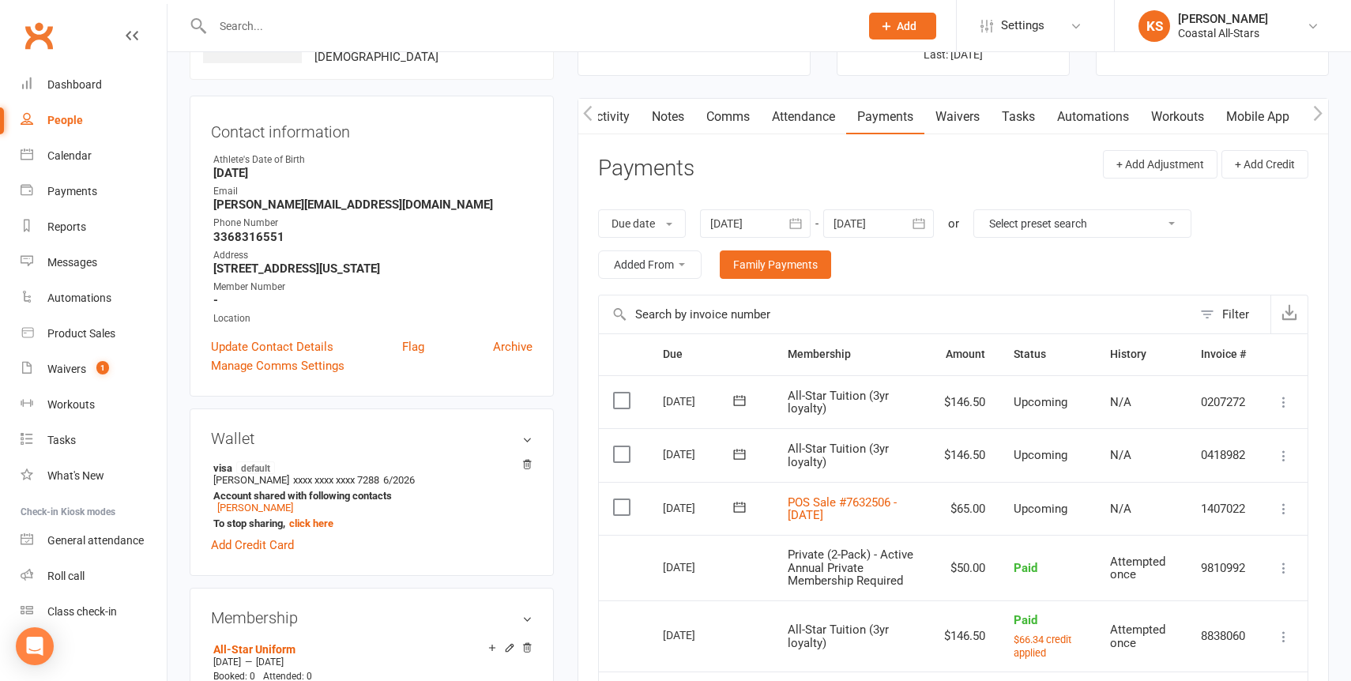
scroll to position [156, 0]
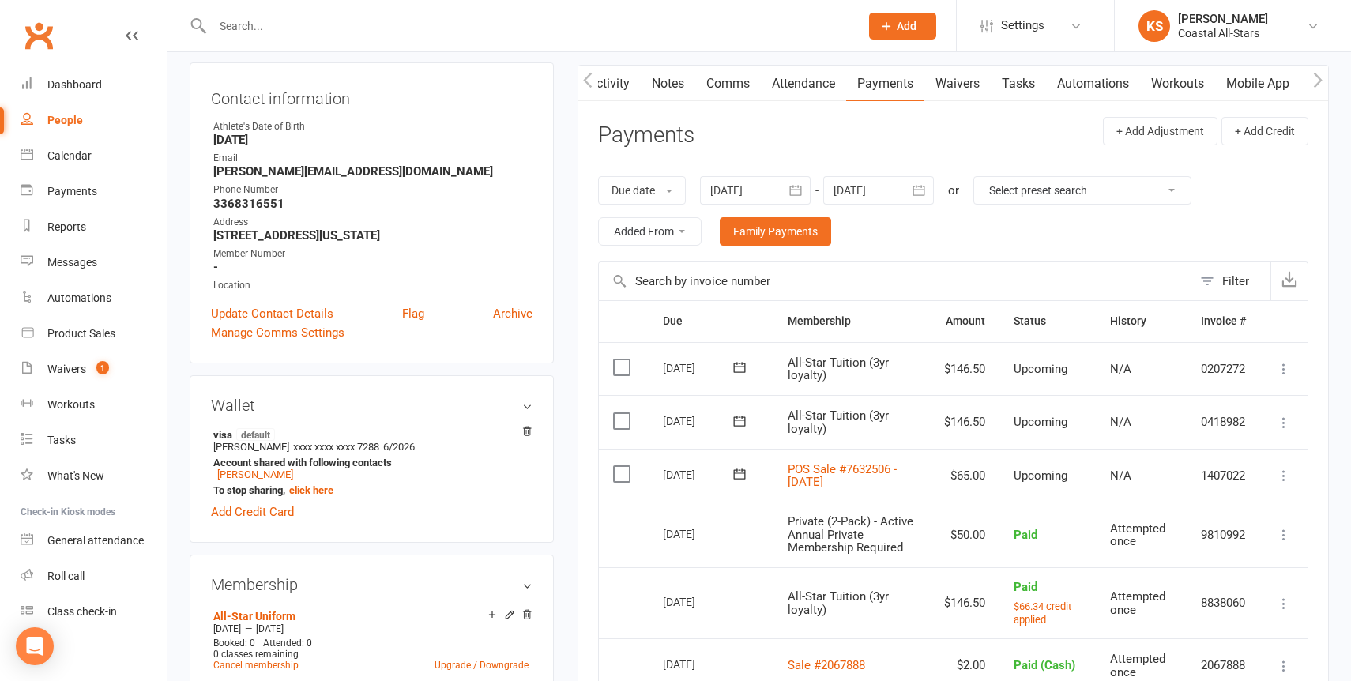
click at [1283, 476] on icon at bounding box center [1284, 476] width 16 height 16
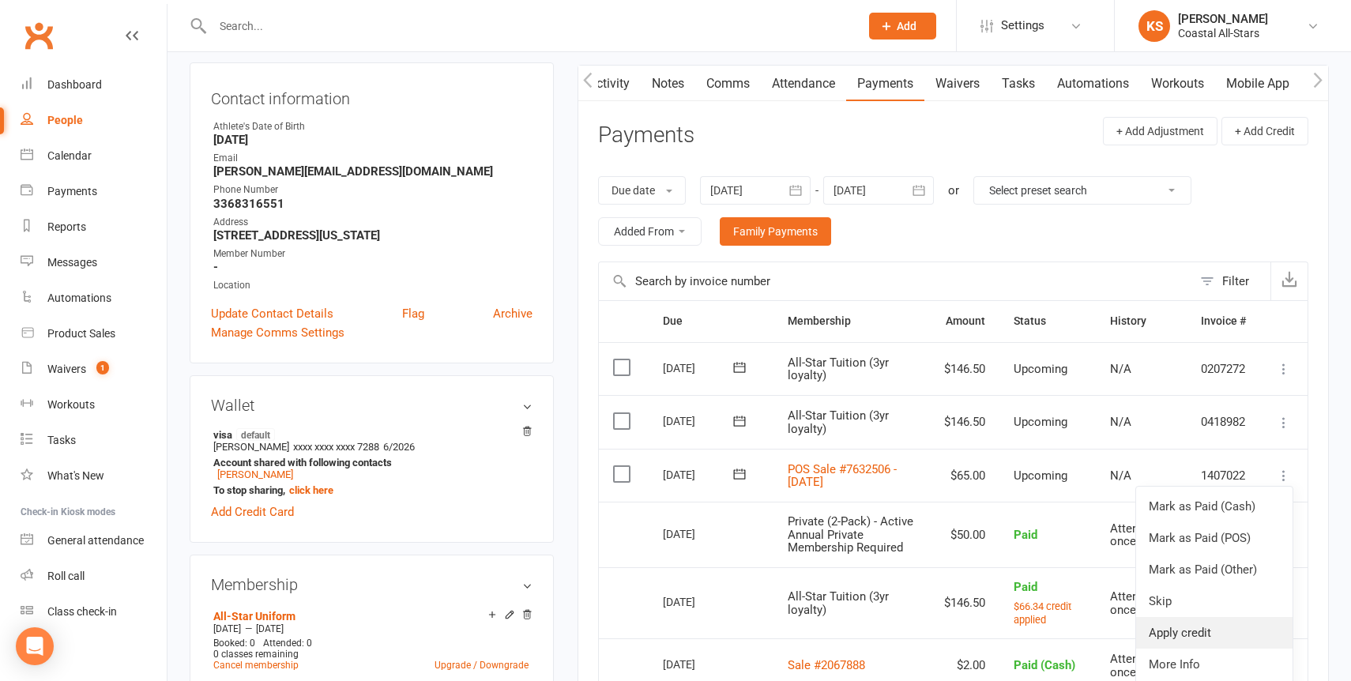
click at [1206, 625] on link "Apply credit" at bounding box center [1214, 633] width 156 height 32
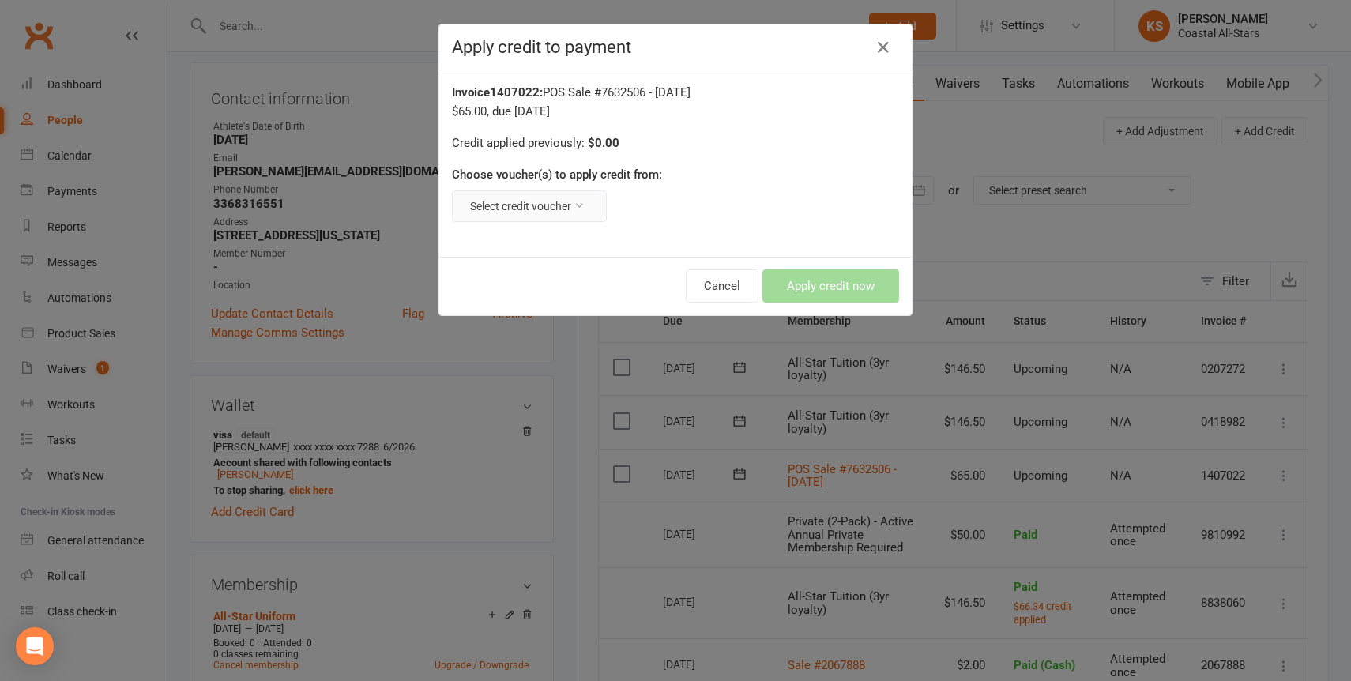
click at [586, 208] on button "Select credit voucher" at bounding box center [529, 206] width 155 height 32
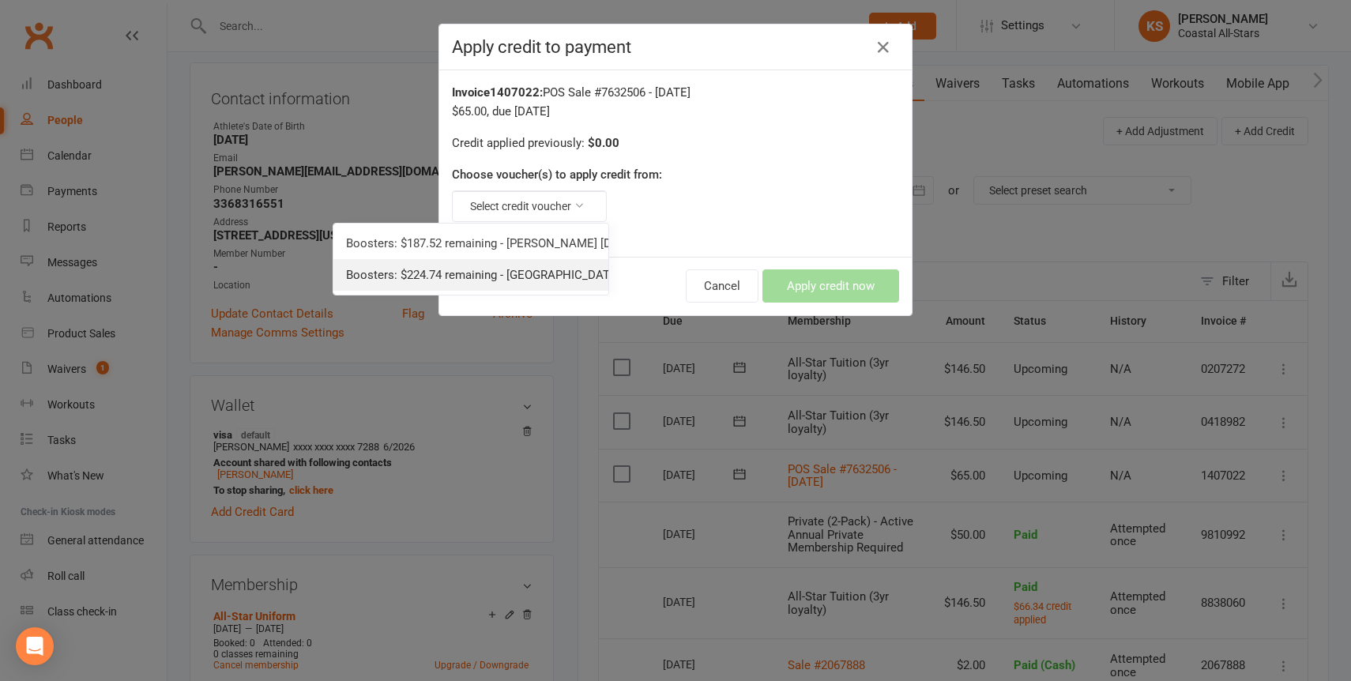
click at [542, 263] on link "Boosters: $224.74 remaining - Kesha 08.02.25" at bounding box center [470, 275] width 275 height 32
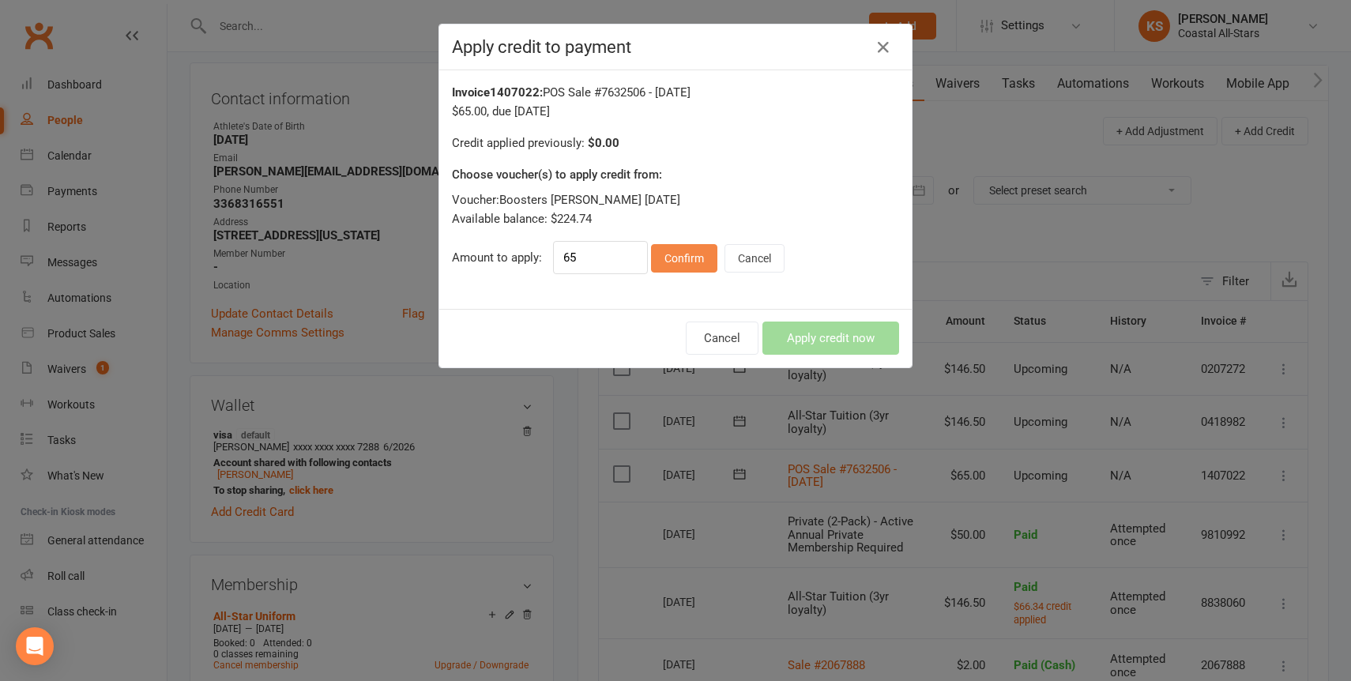
click at [704, 262] on button "Confirm" at bounding box center [684, 258] width 66 height 28
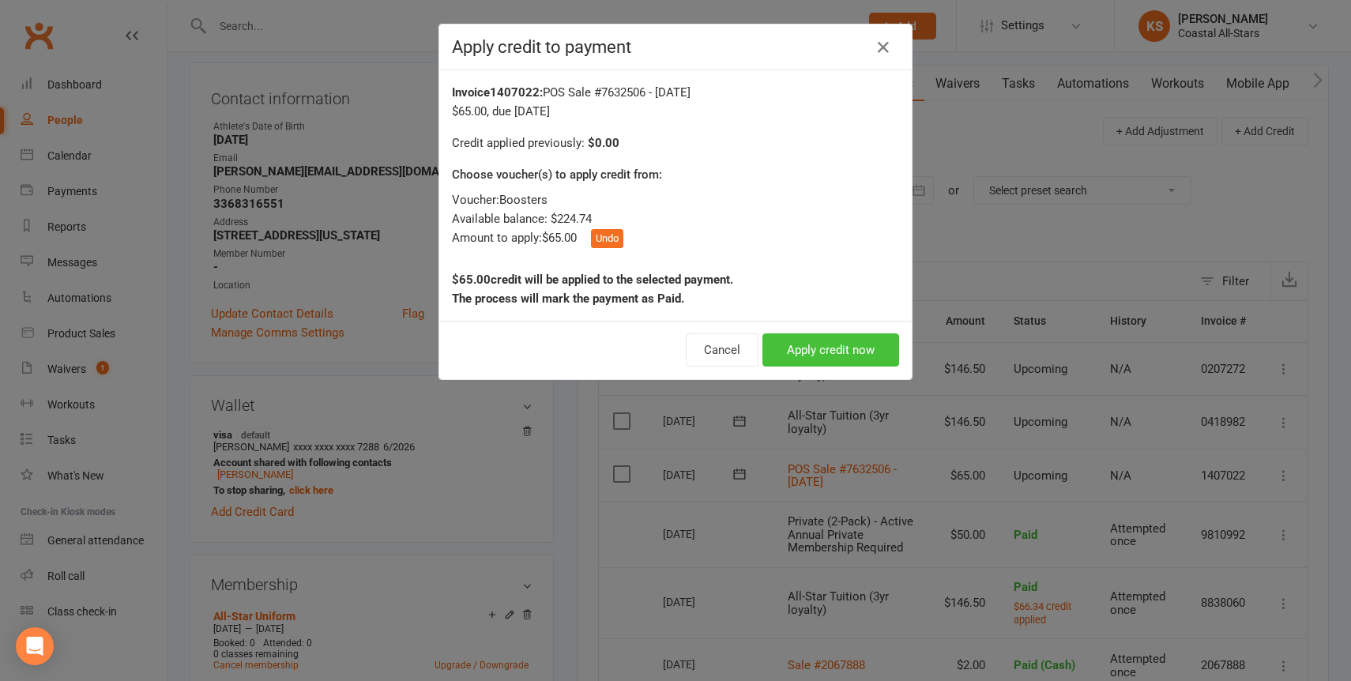
click at [785, 342] on button "Apply credit now" at bounding box center [830, 349] width 137 height 33
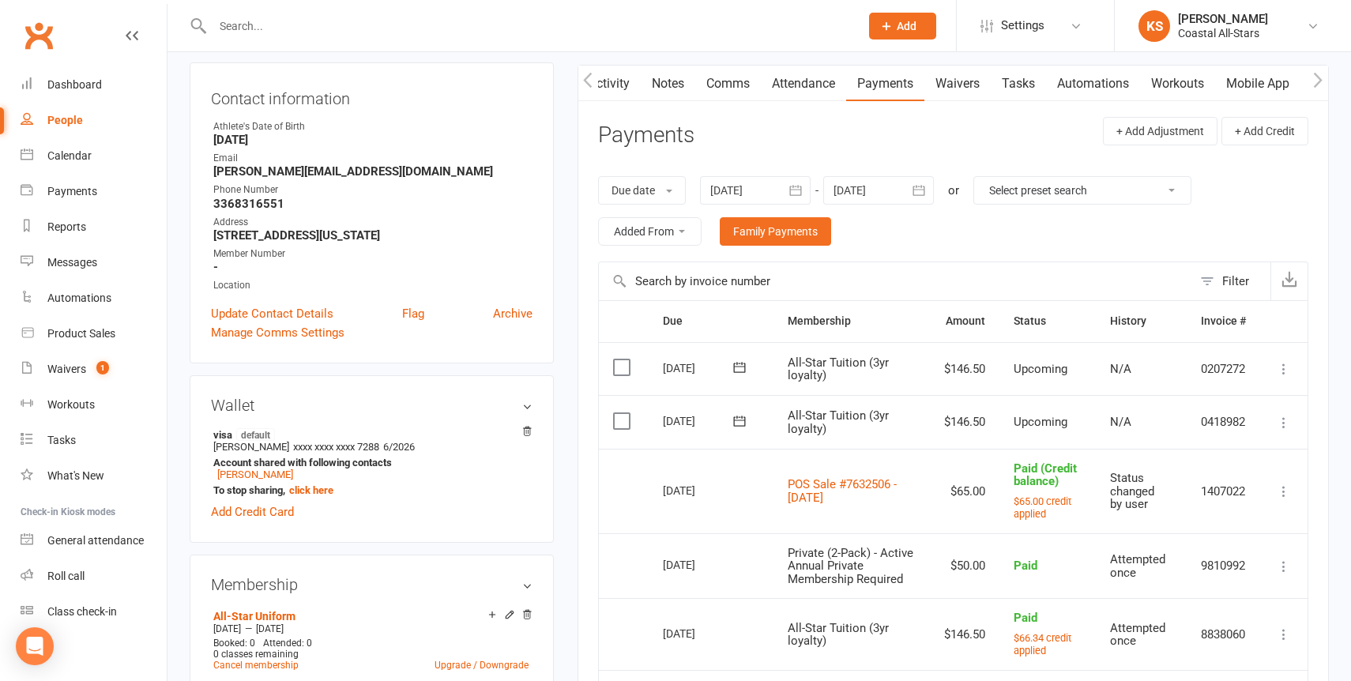
click at [1287, 421] on icon at bounding box center [1284, 423] width 16 height 16
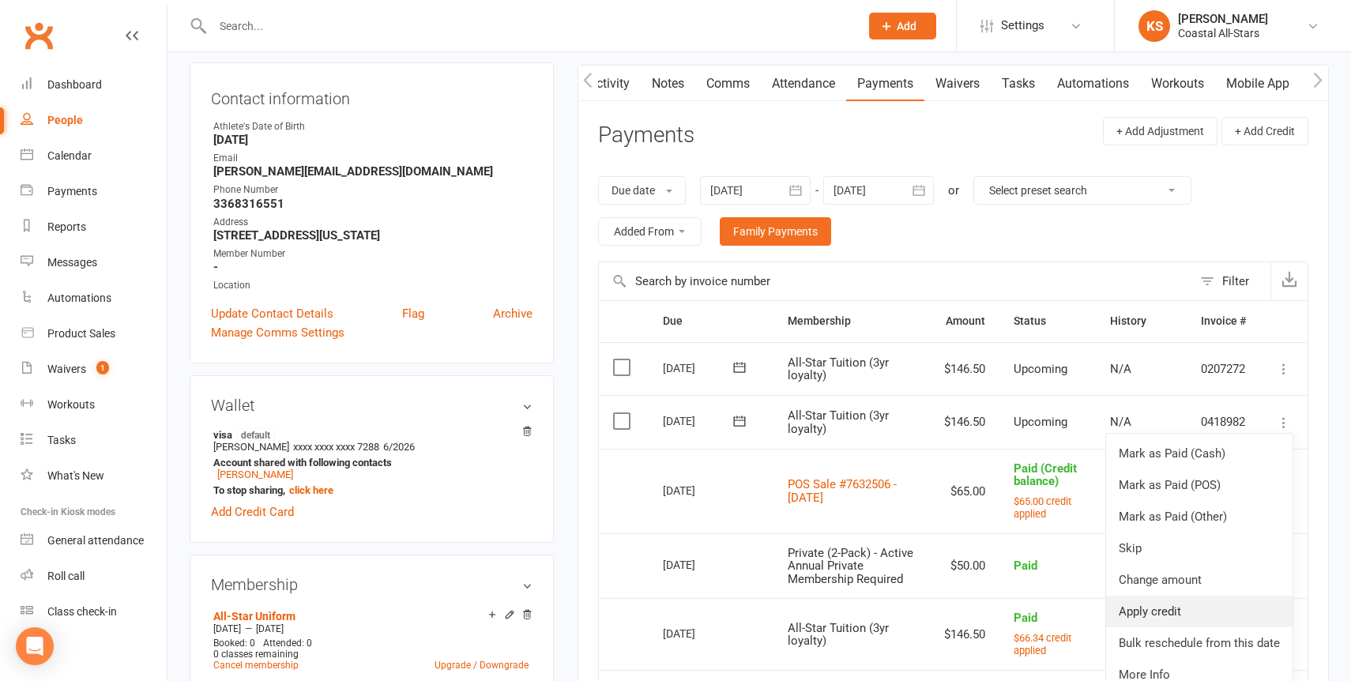
click at [1186, 605] on link "Apply credit" at bounding box center [1199, 612] width 186 height 32
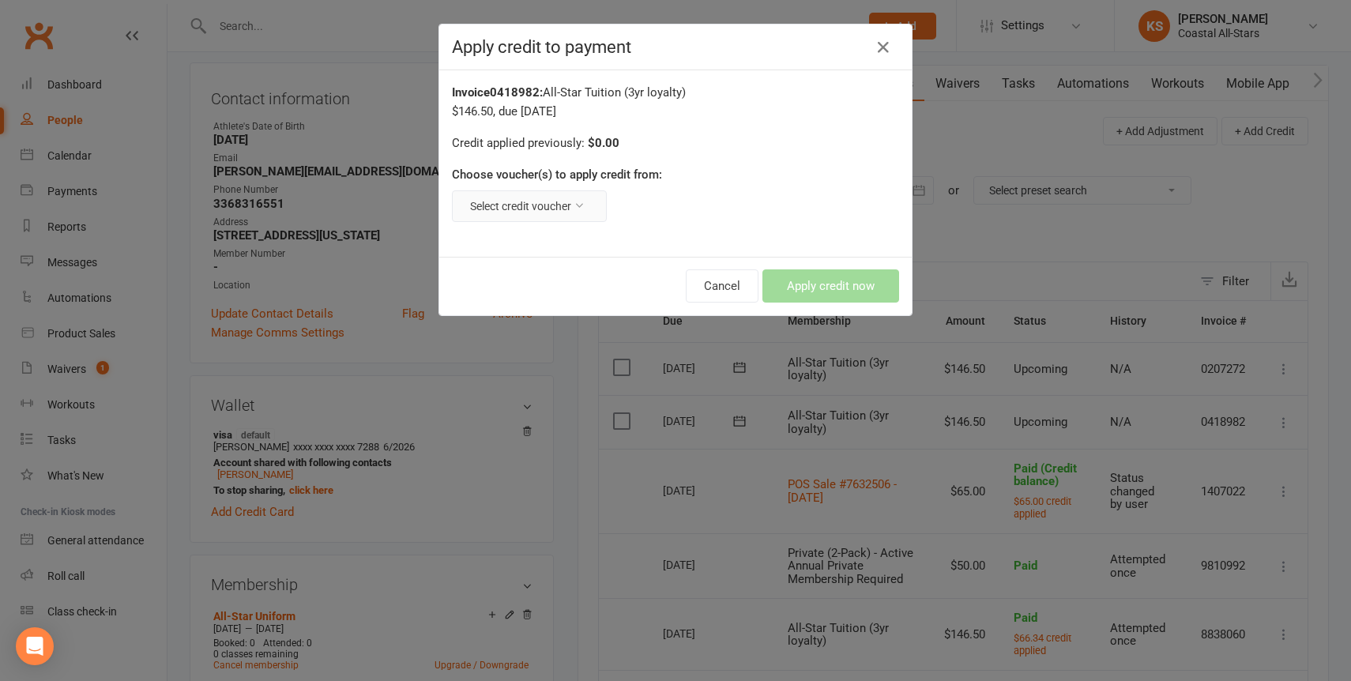
click at [582, 213] on button "Select credit voucher" at bounding box center [529, 206] width 155 height 32
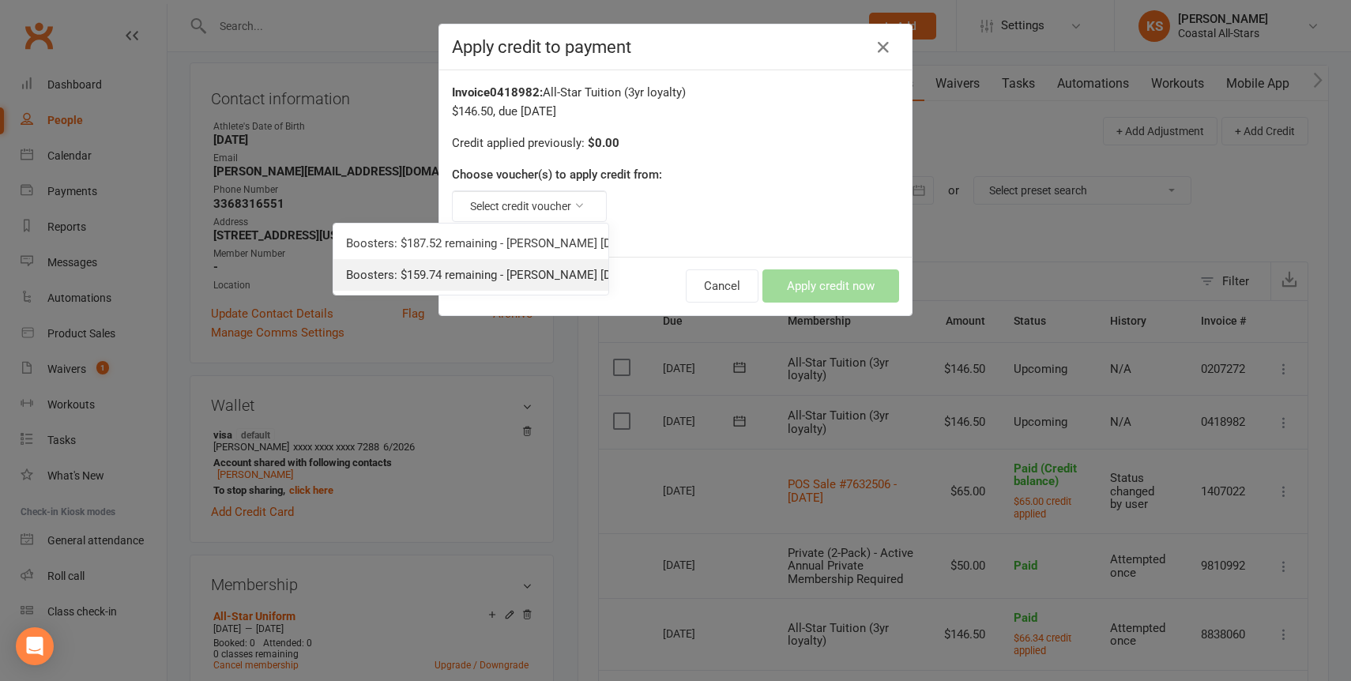
click at [547, 265] on link "Boosters: $159.74 remaining - Kesha 08.02.25" at bounding box center [470, 275] width 275 height 32
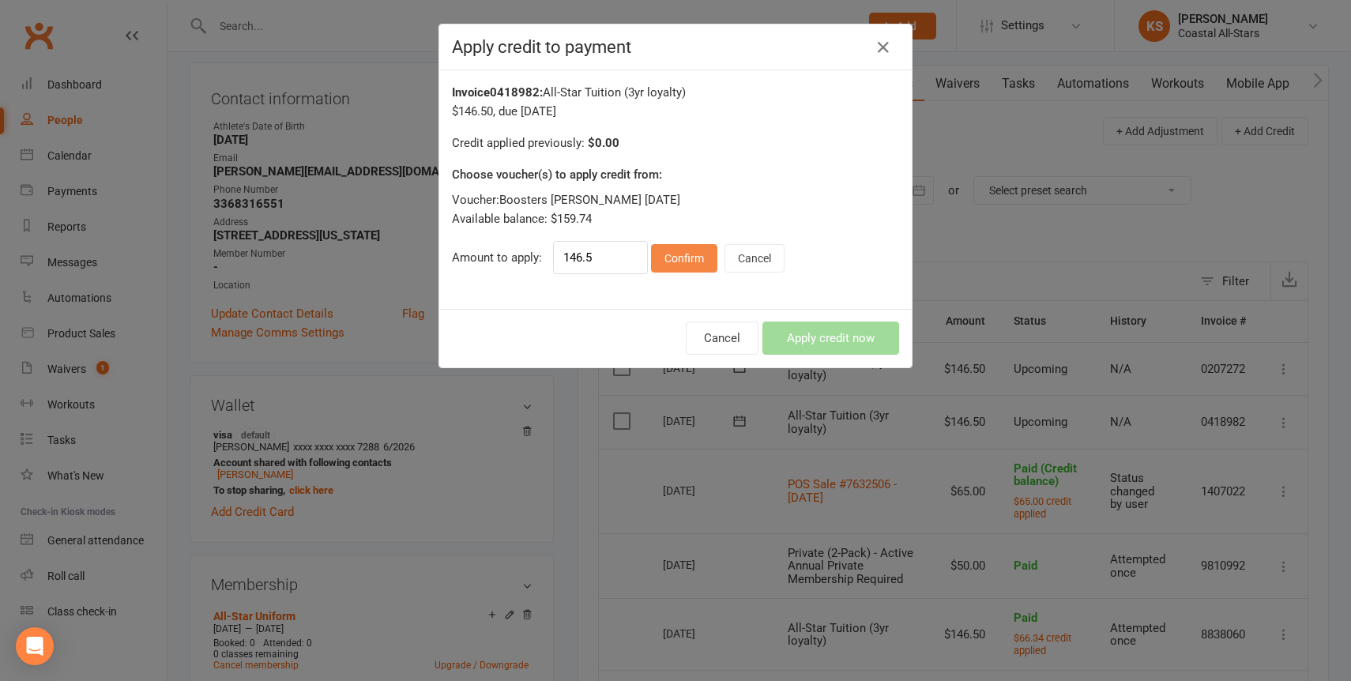
click at [681, 249] on button "Confirm" at bounding box center [684, 258] width 66 height 28
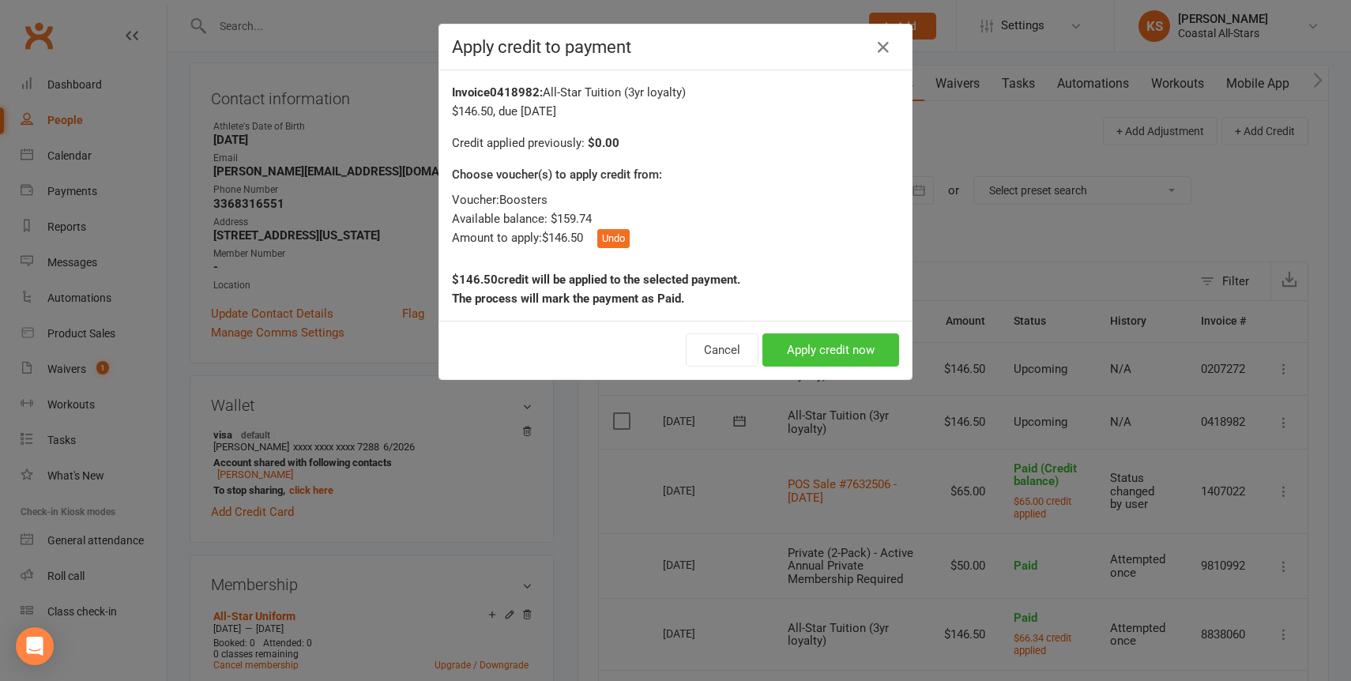
click at [811, 357] on button "Apply credit now" at bounding box center [830, 349] width 137 height 33
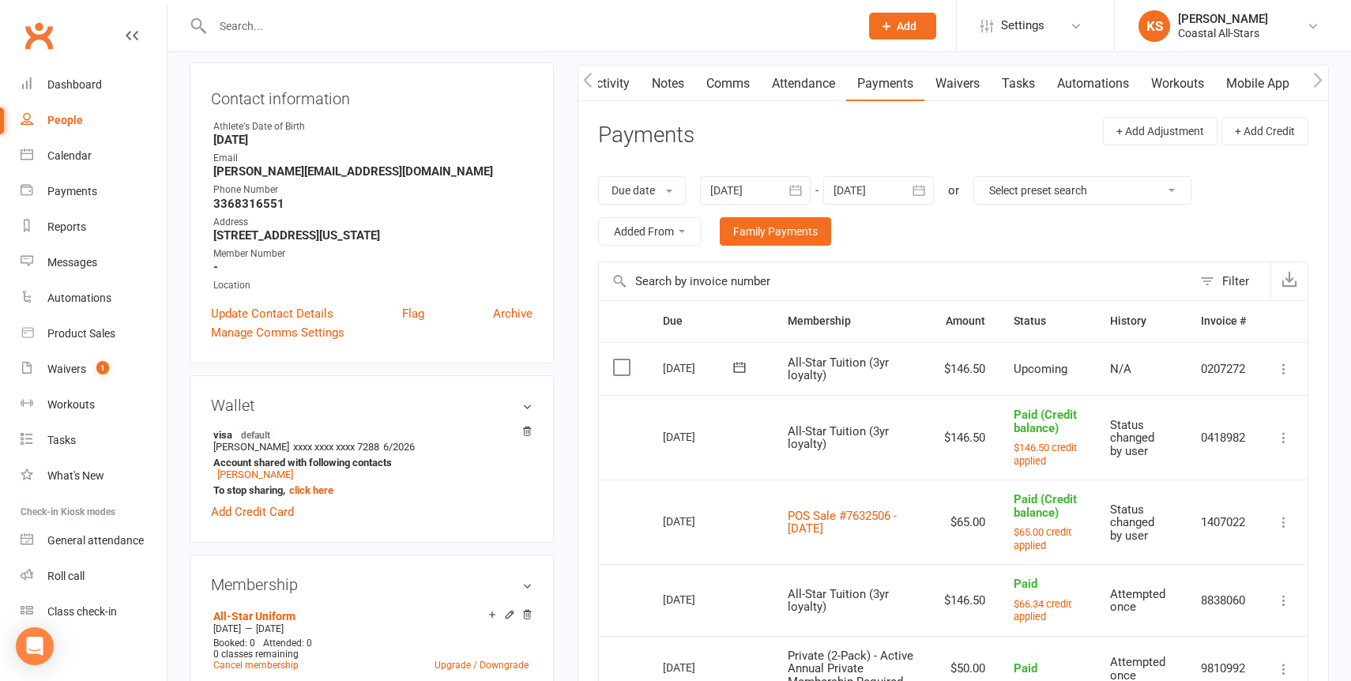
click at [1287, 367] on icon at bounding box center [1284, 369] width 16 height 16
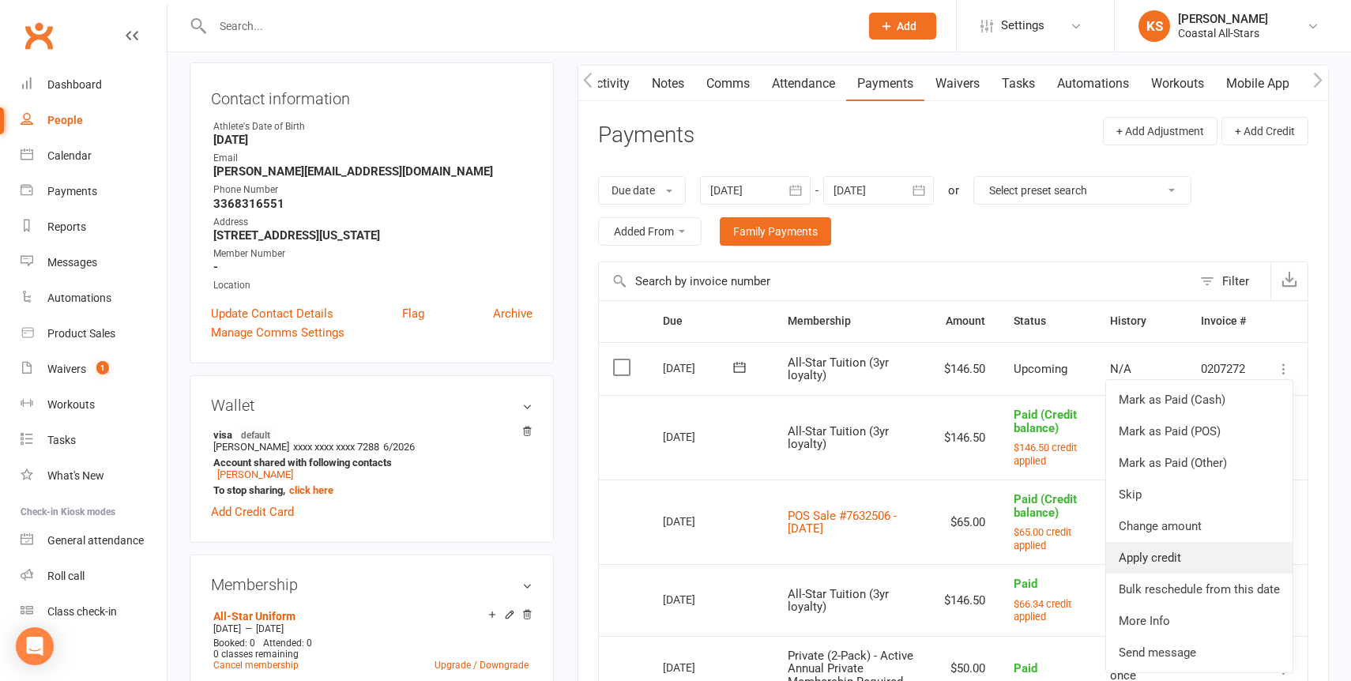
click at [1213, 554] on link "Apply credit" at bounding box center [1199, 558] width 186 height 32
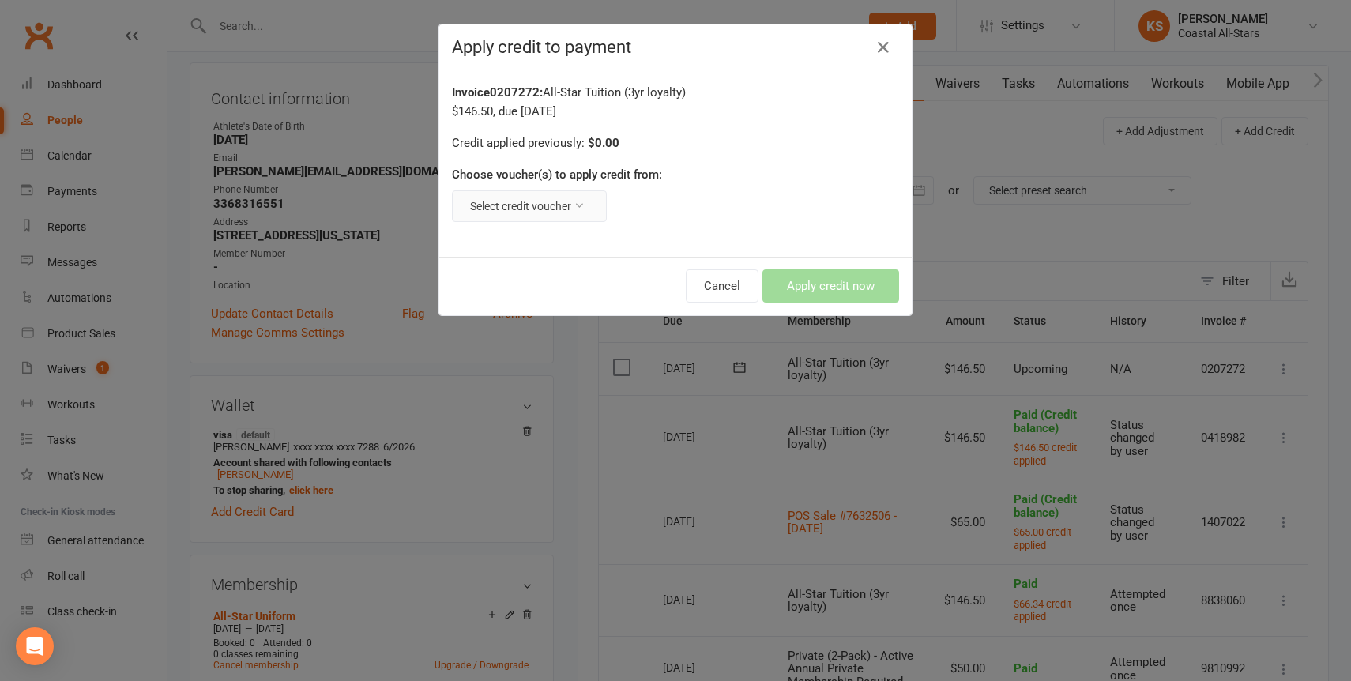
click at [589, 205] on button "Select credit voucher" at bounding box center [529, 206] width 155 height 32
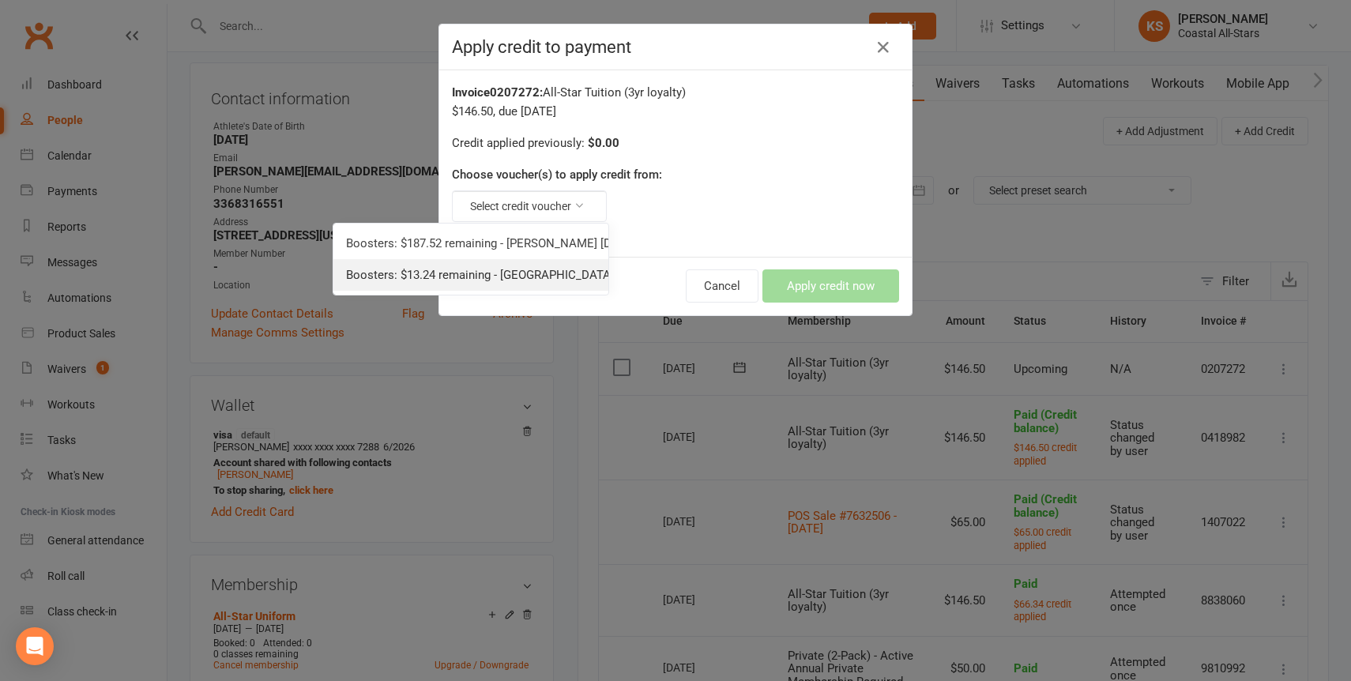
click at [553, 267] on link "Boosters: $13.24 remaining - Kesha 08.02.25" at bounding box center [470, 275] width 275 height 32
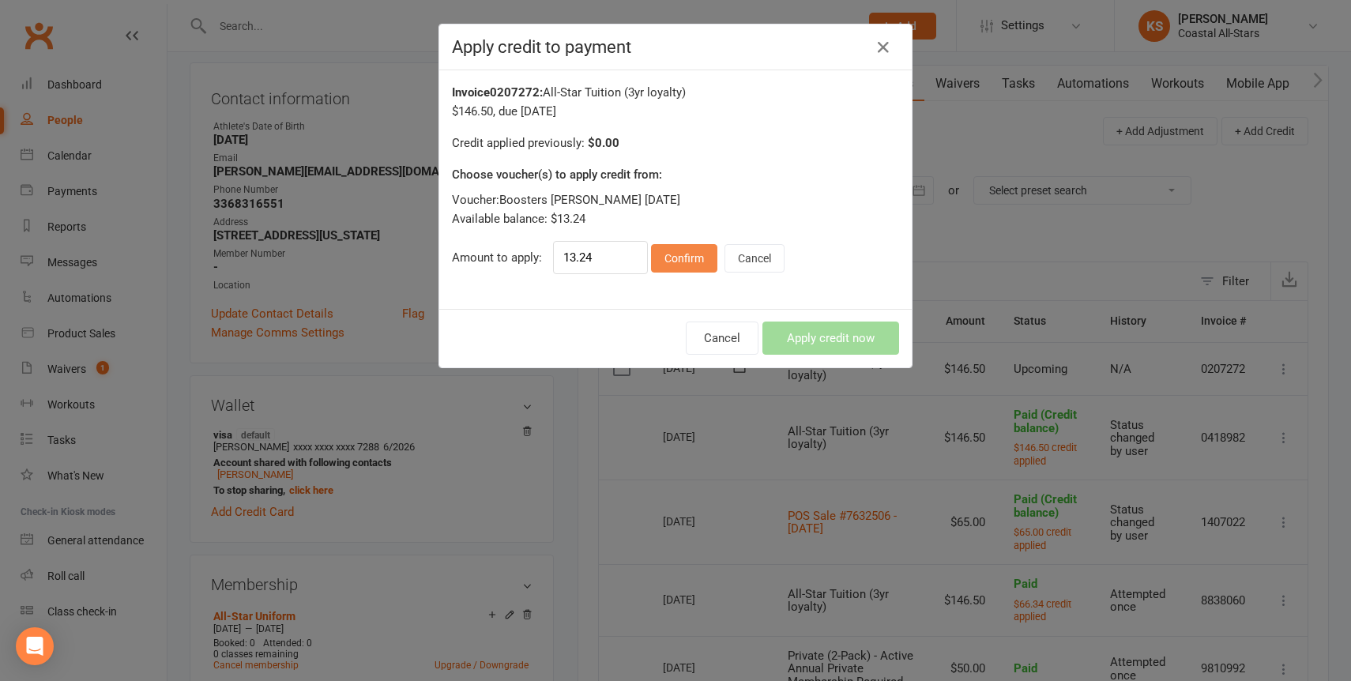
click at [698, 254] on button "Confirm" at bounding box center [684, 258] width 66 height 28
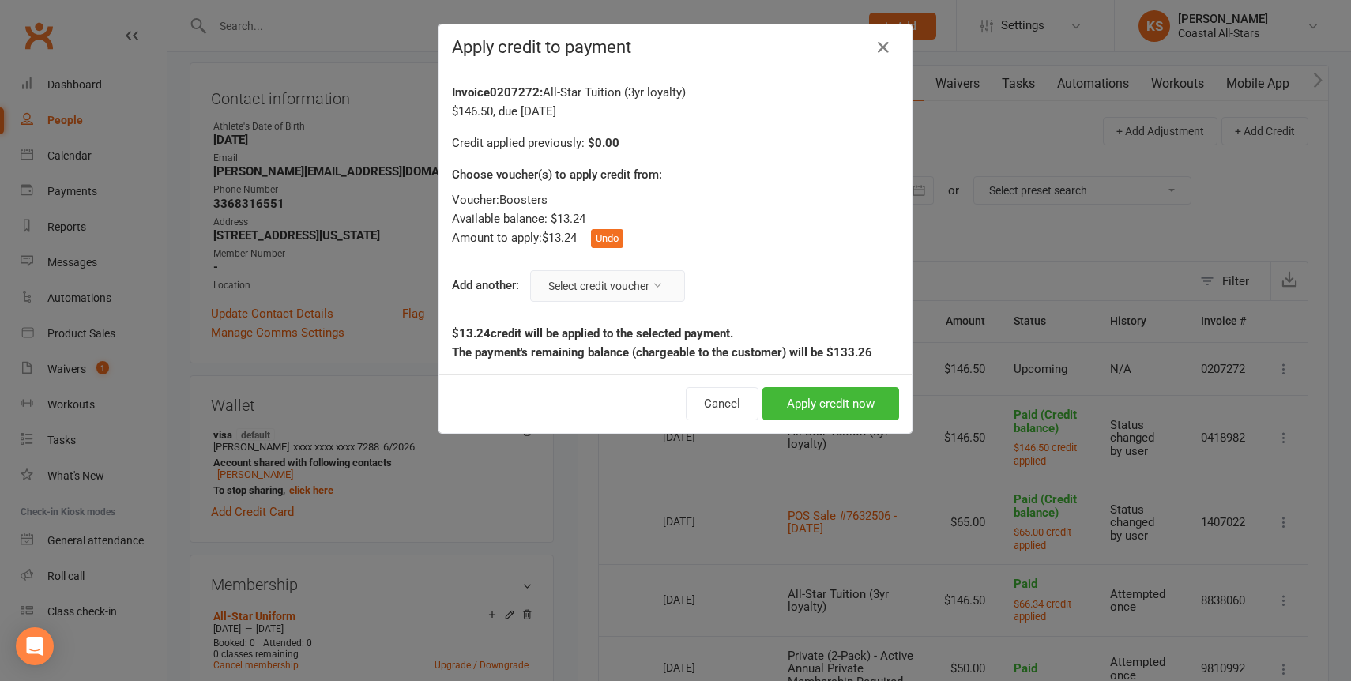
click at [607, 283] on button "Select credit voucher" at bounding box center [607, 286] width 155 height 32
click at [599, 307] on ul "Boosters: $187.52 remaining - Jonas Brothers 08.15.25" at bounding box center [550, 323] width 277 height 41
click at [597, 312] on link "Boosters: $187.52 remaining - Jonas Brothers 08.15.25" at bounding box center [549, 323] width 275 height 32
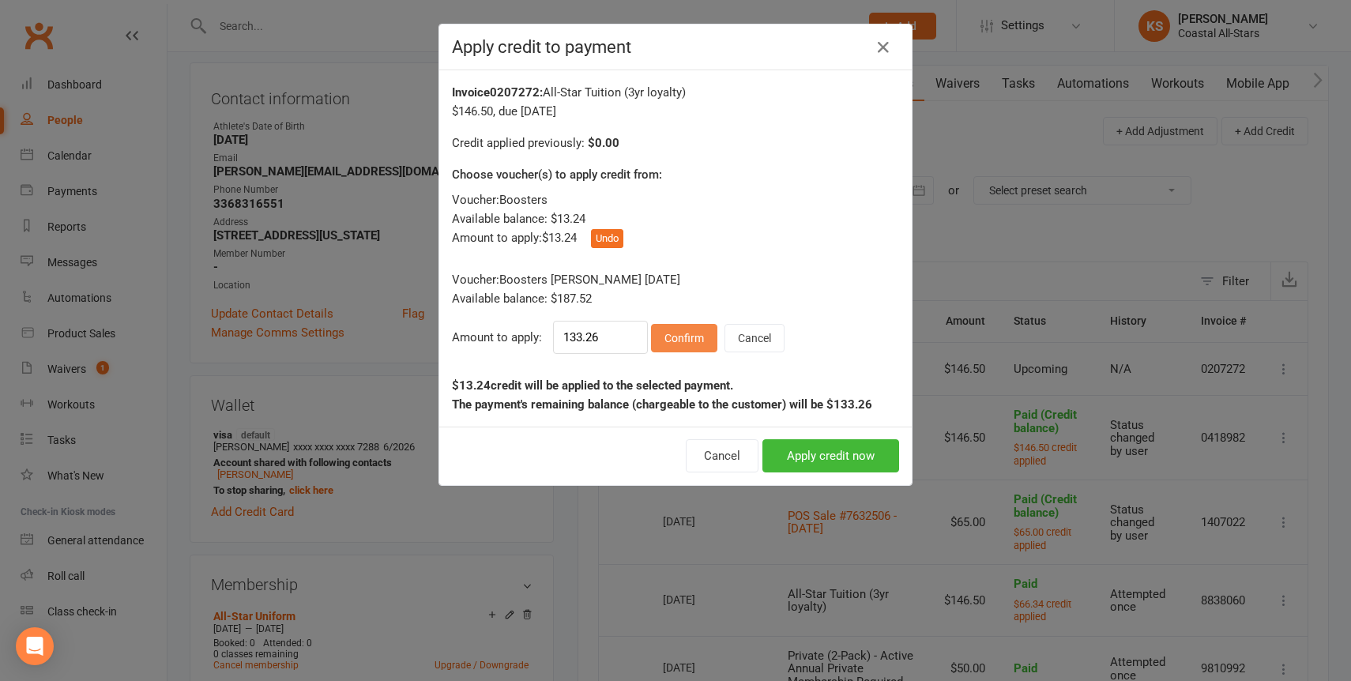
click at [680, 329] on button "Confirm" at bounding box center [684, 338] width 66 height 28
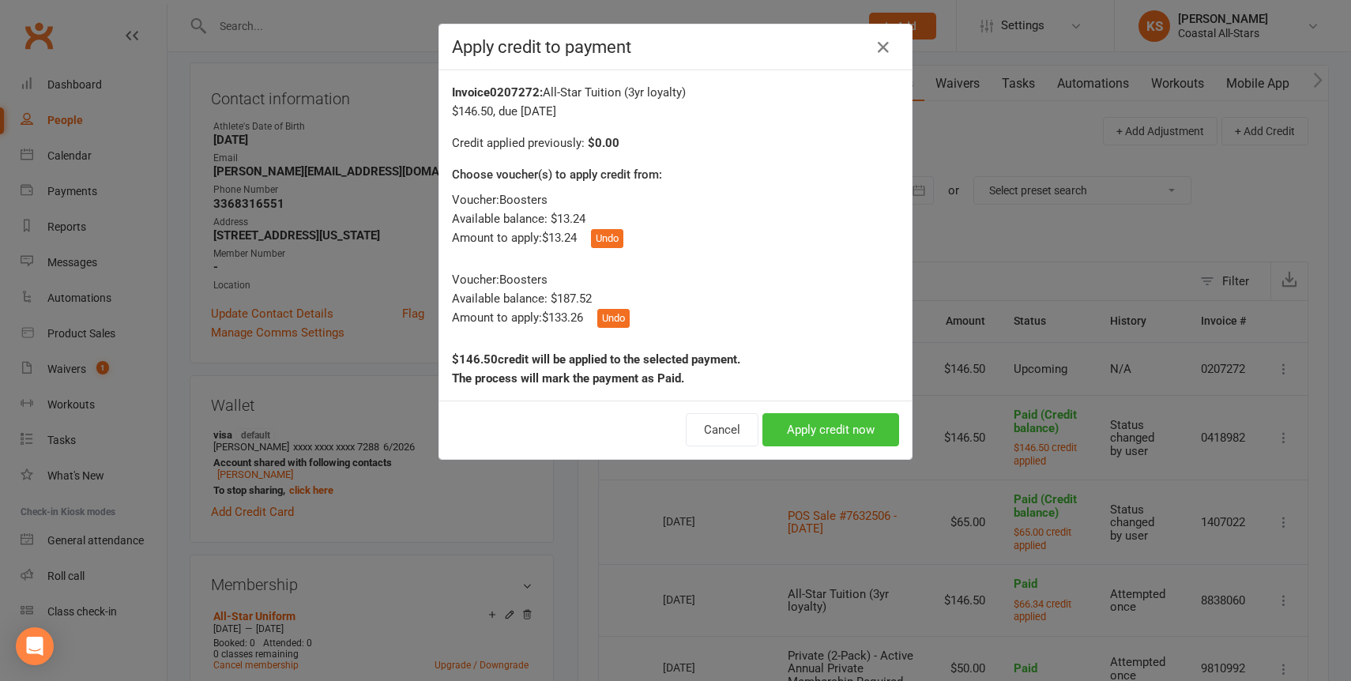
click at [819, 429] on button "Apply credit now" at bounding box center [830, 429] width 137 height 33
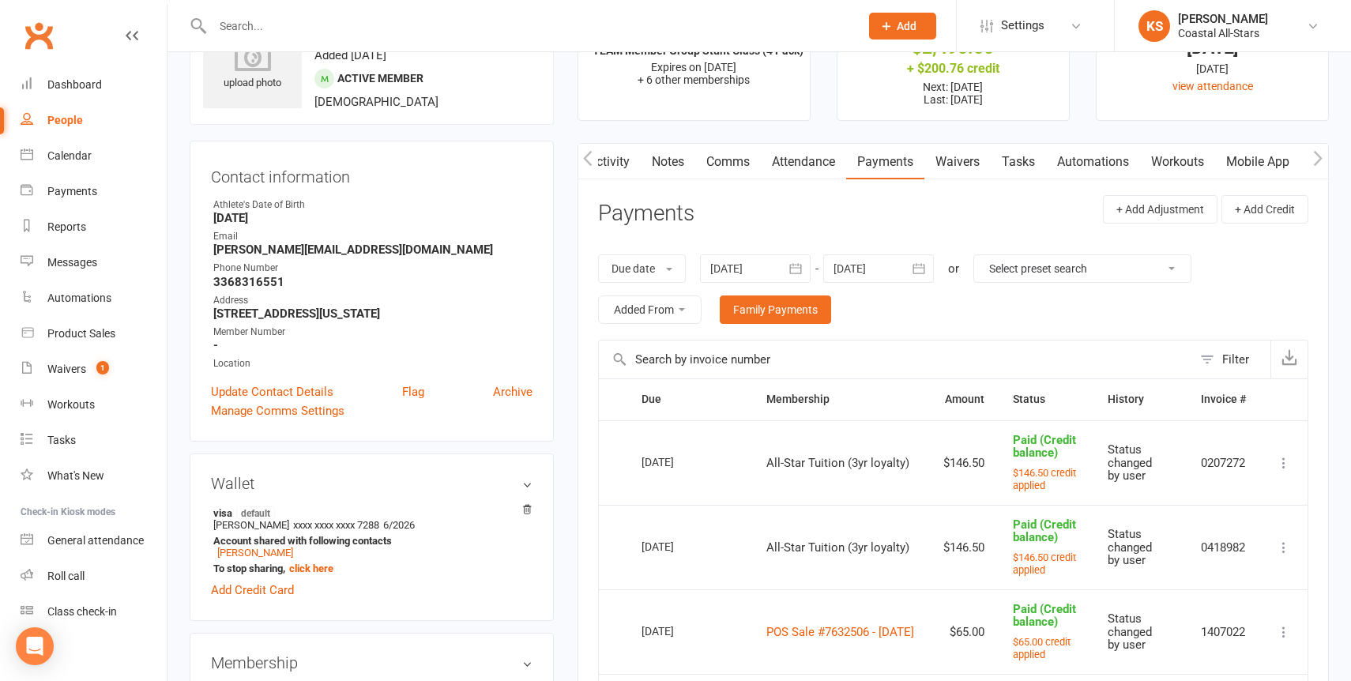
scroll to position [74, 0]
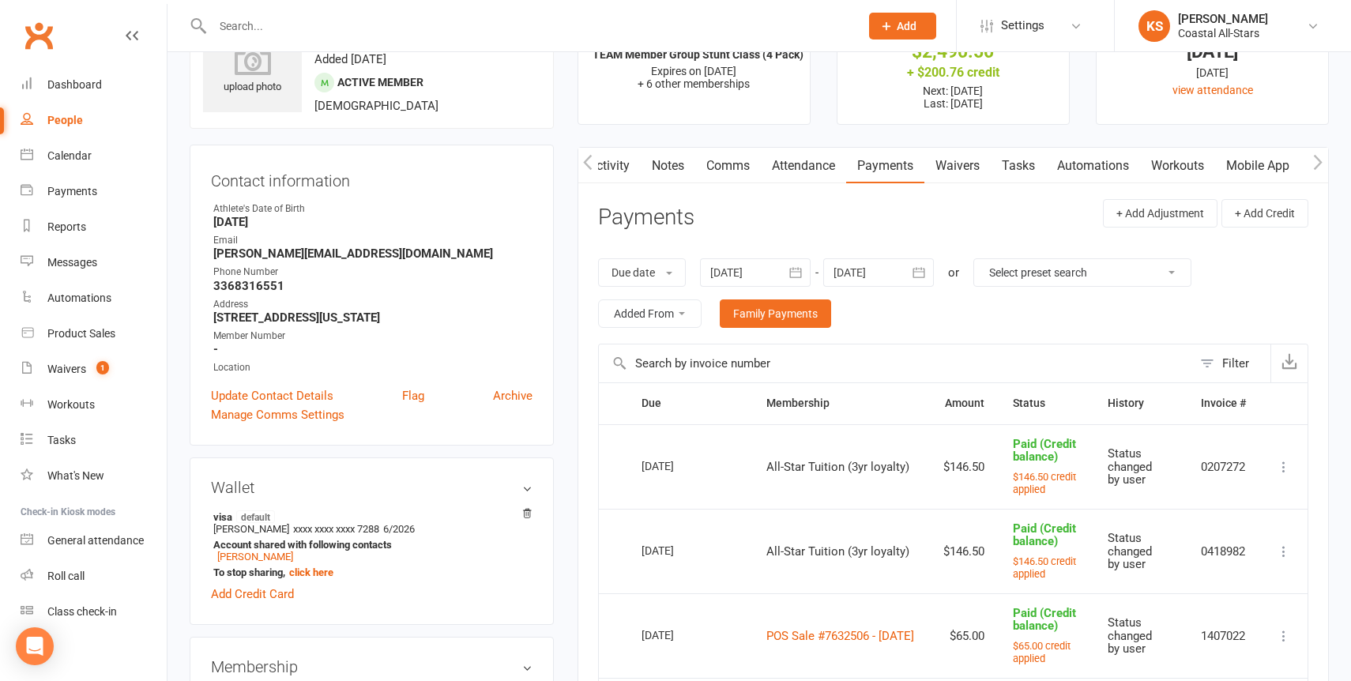
click at [881, 277] on div at bounding box center [878, 272] width 111 height 28
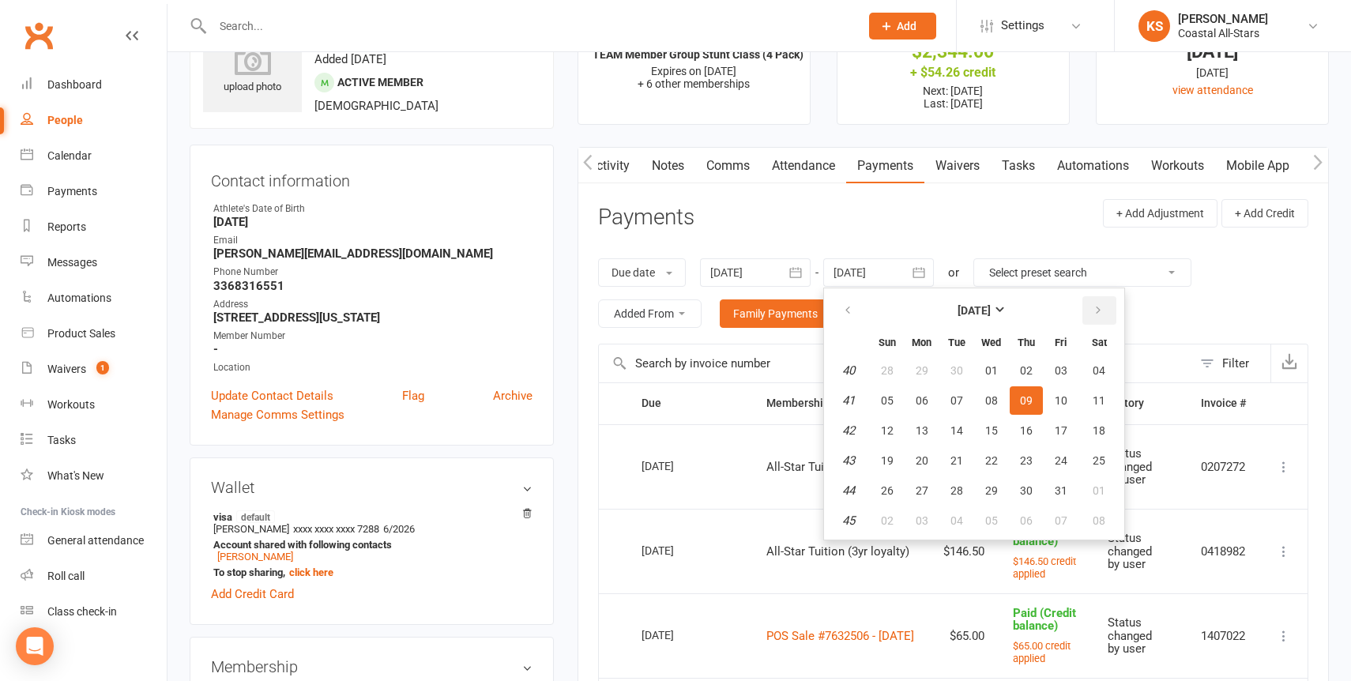
click at [1093, 307] on button "button" at bounding box center [1099, 310] width 34 height 28
click at [879, 514] on button "30" at bounding box center [887, 520] width 33 height 28
type input "30 Nov 2025"
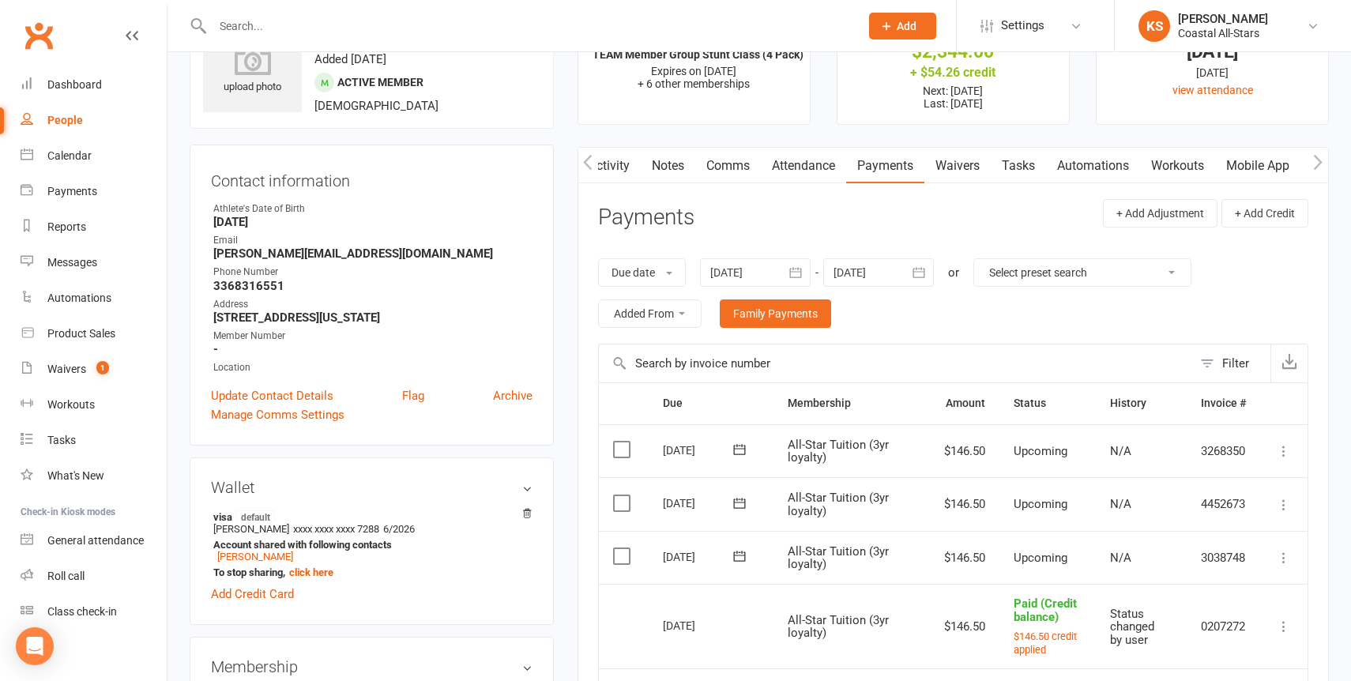
click at [1277, 558] on icon at bounding box center [1284, 558] width 16 height 16
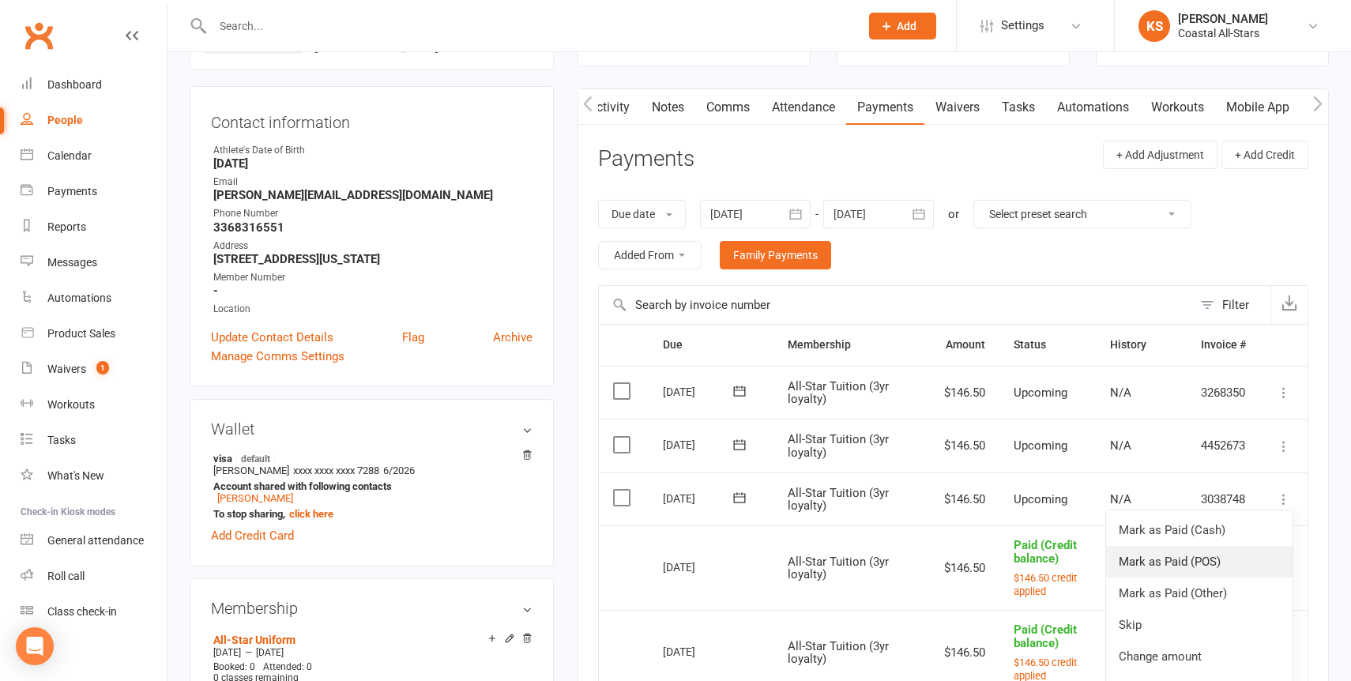
scroll to position [171, 0]
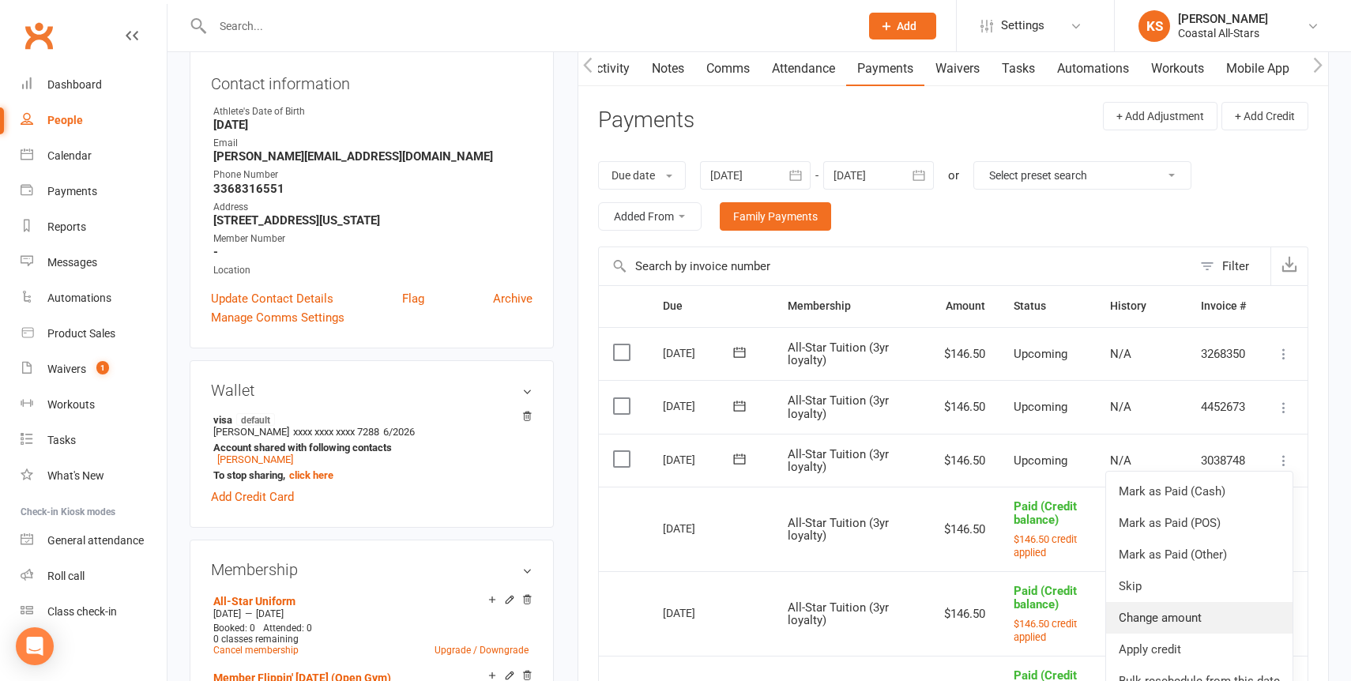
click at [1216, 630] on link "Change amount" at bounding box center [1199, 618] width 186 height 32
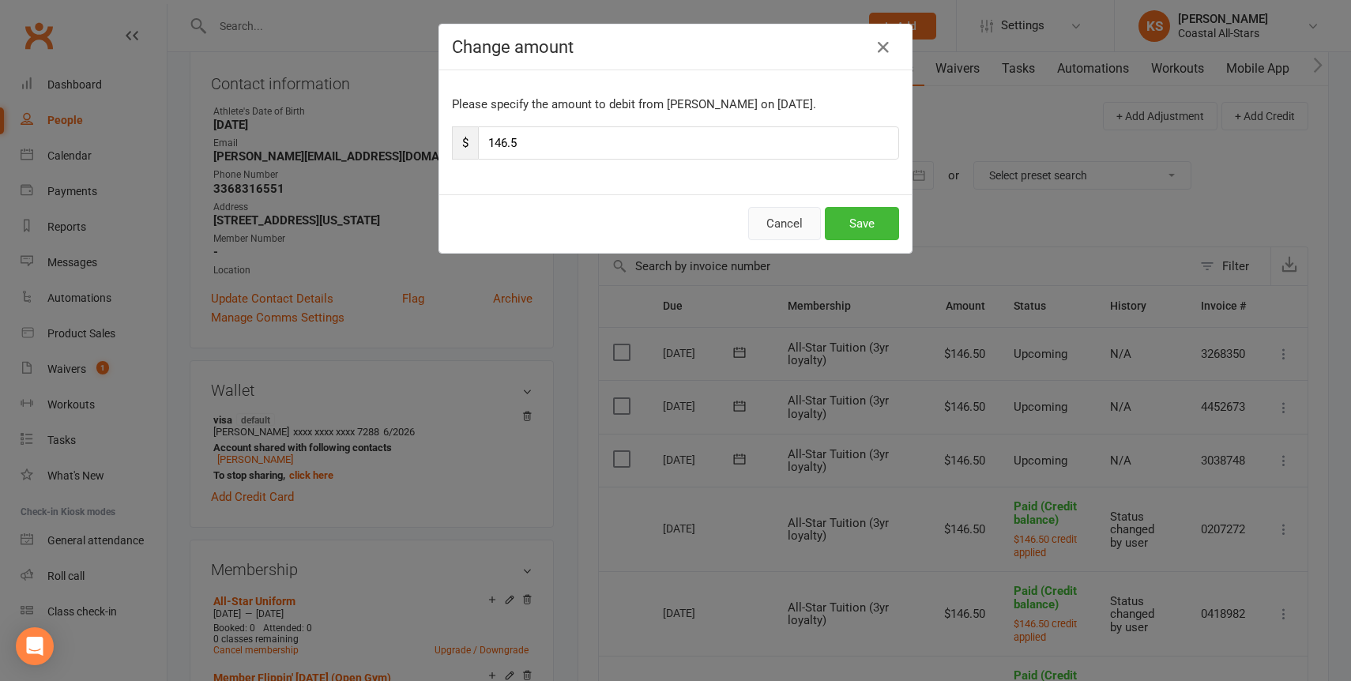
click at [790, 221] on button "Cancel" at bounding box center [784, 223] width 73 height 33
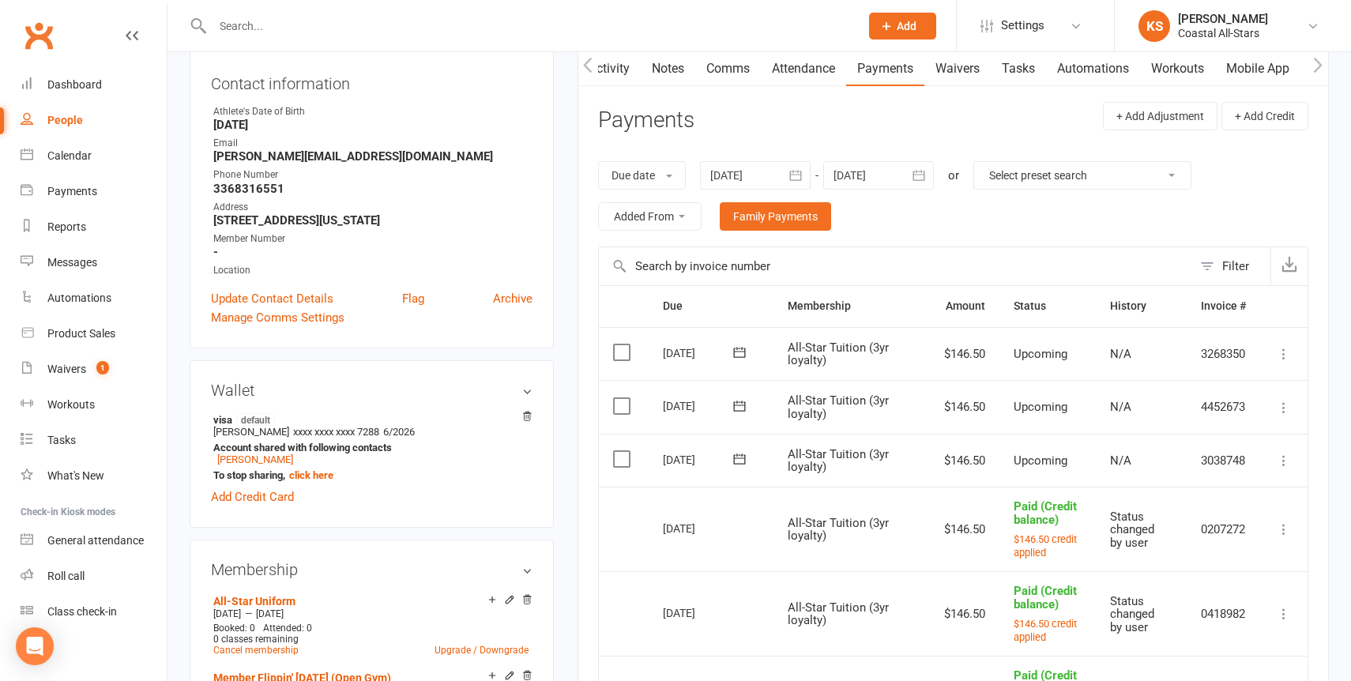
click at [1283, 455] on icon at bounding box center [1284, 461] width 16 height 16
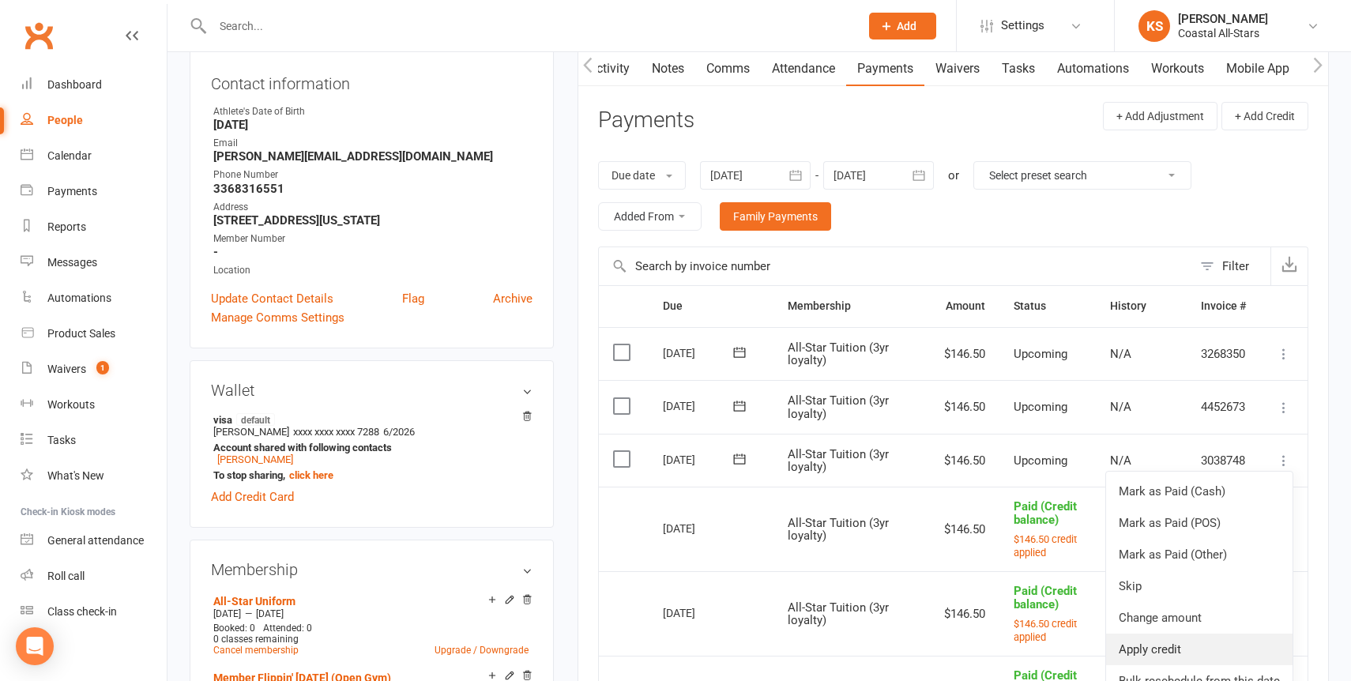
click at [1188, 638] on link "Apply credit" at bounding box center [1199, 650] width 186 height 32
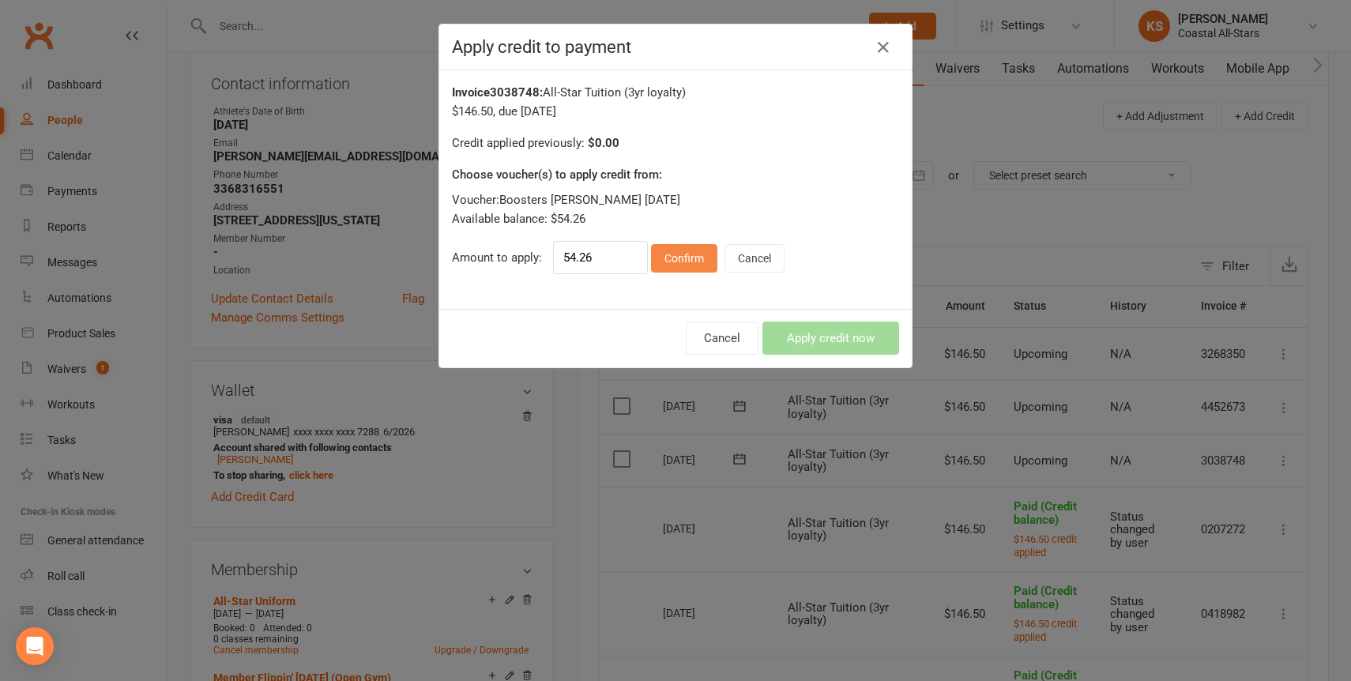
click at [698, 253] on button "Confirm" at bounding box center [684, 258] width 66 height 28
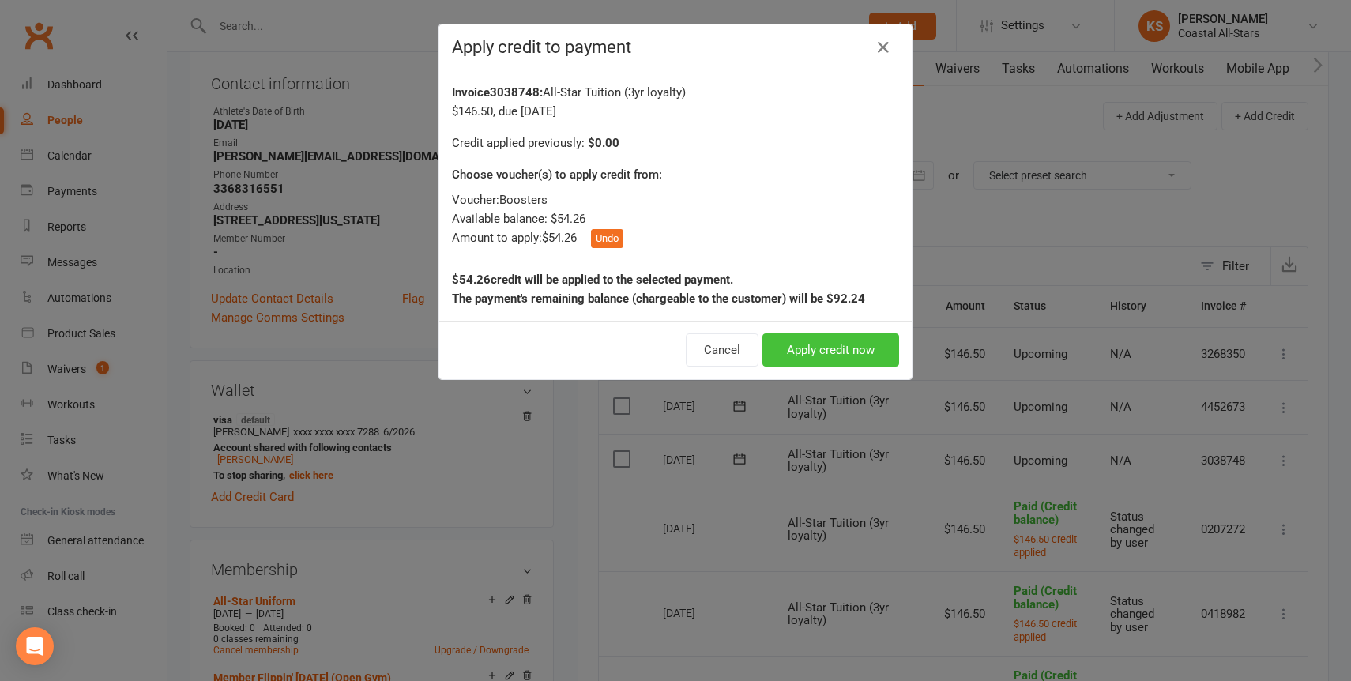
click at [768, 341] on button "Apply credit now" at bounding box center [830, 349] width 137 height 33
